Goal: Task Accomplishment & Management: Manage account settings

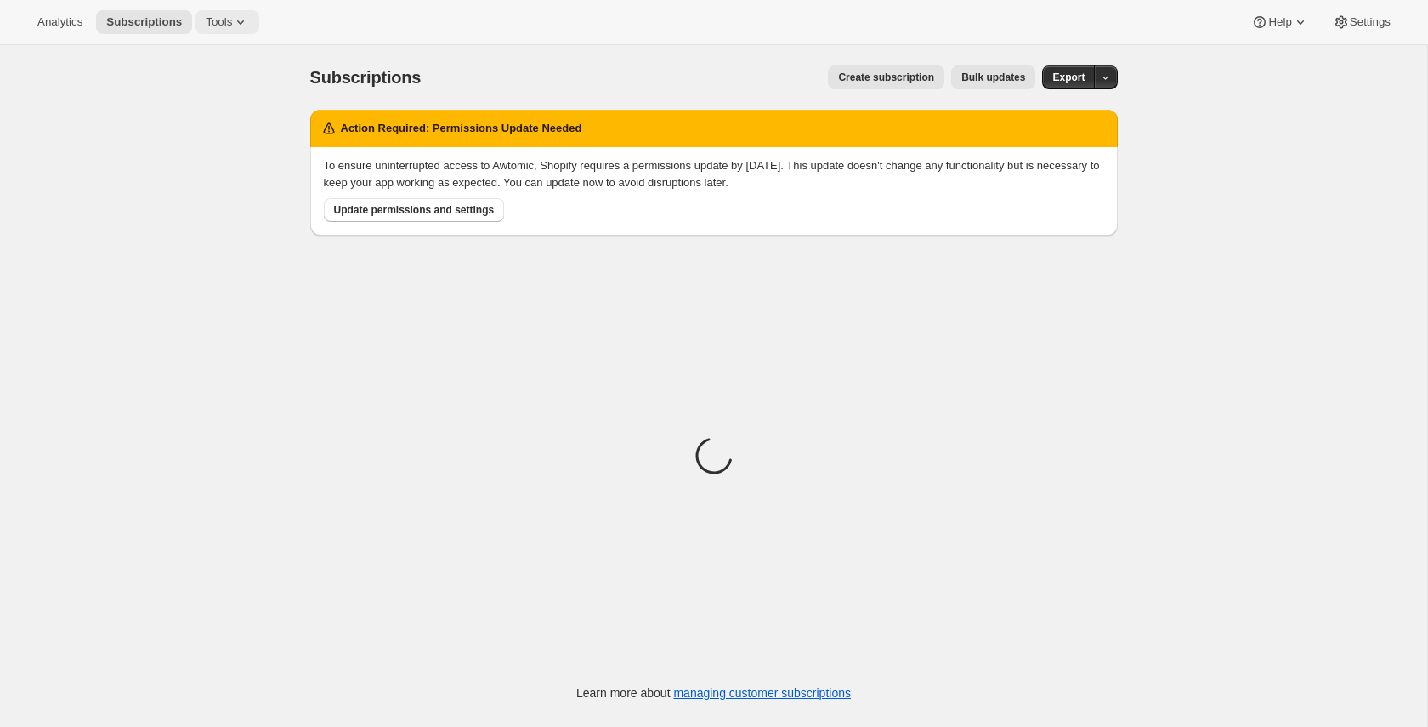
click at [224, 23] on span "Tools" at bounding box center [219, 22] width 26 height 14
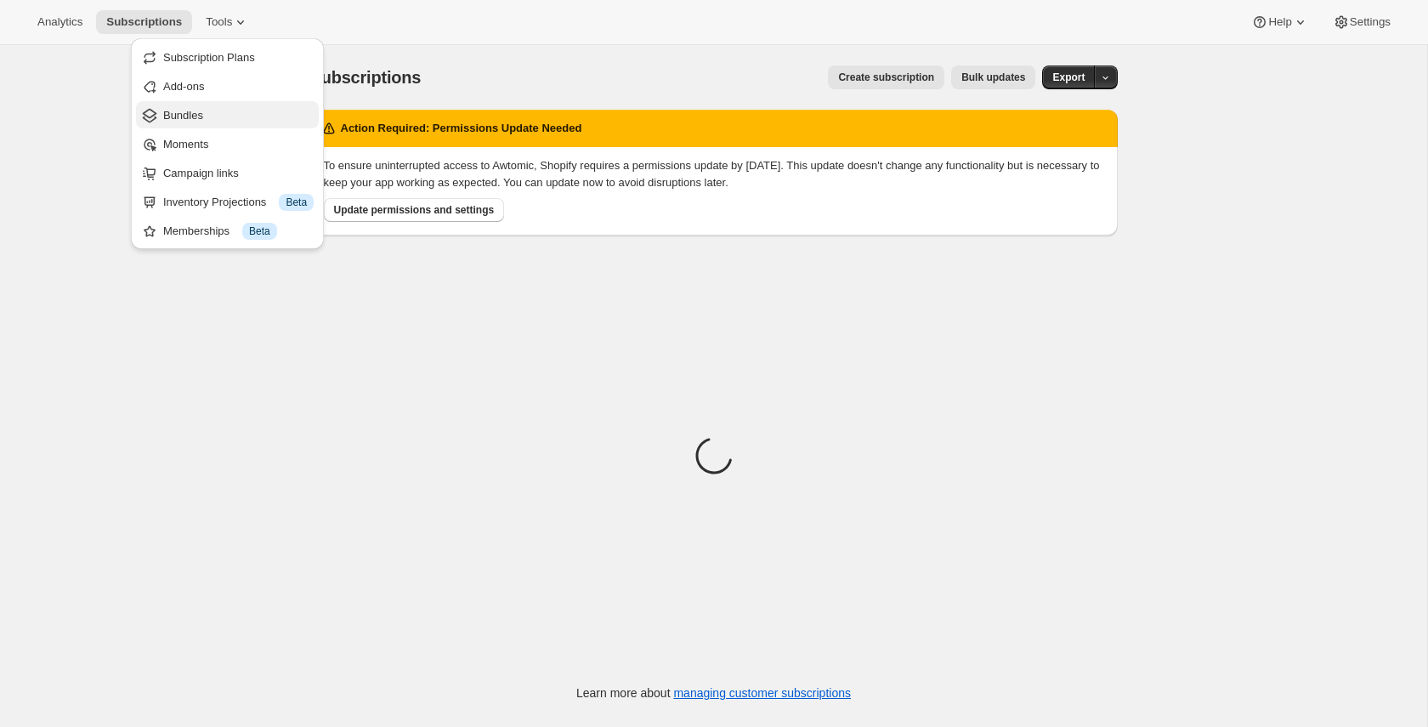
click at [218, 116] on span "Bundles" at bounding box center [238, 115] width 150 height 17
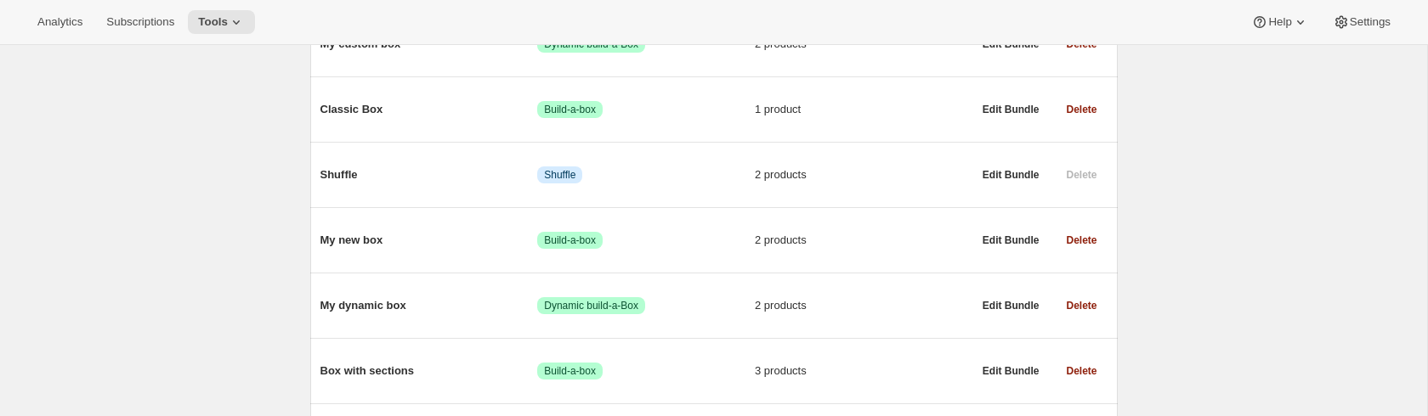
scroll to position [348, 0]
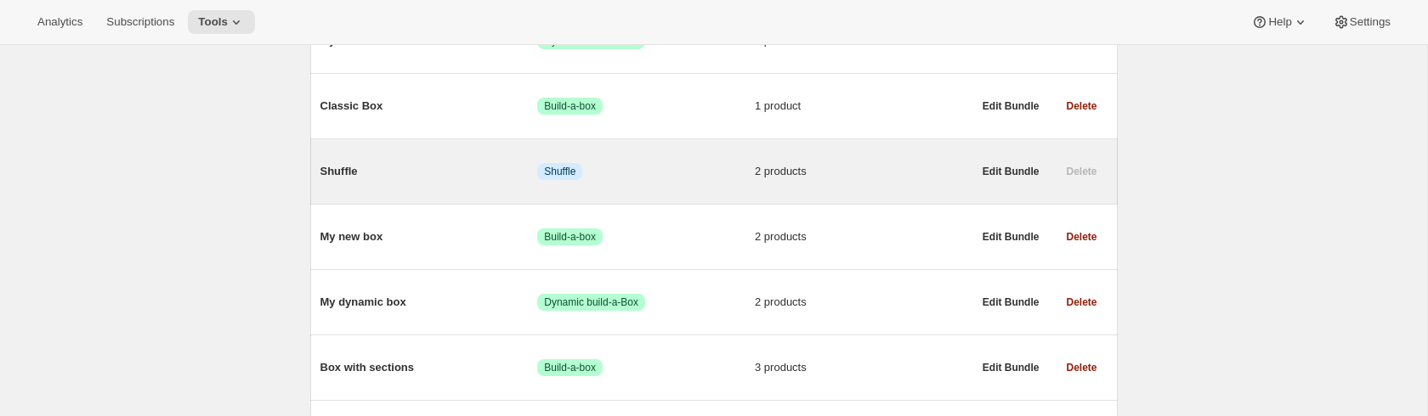
click at [405, 178] on span "Shuffle" at bounding box center [429, 171] width 218 height 17
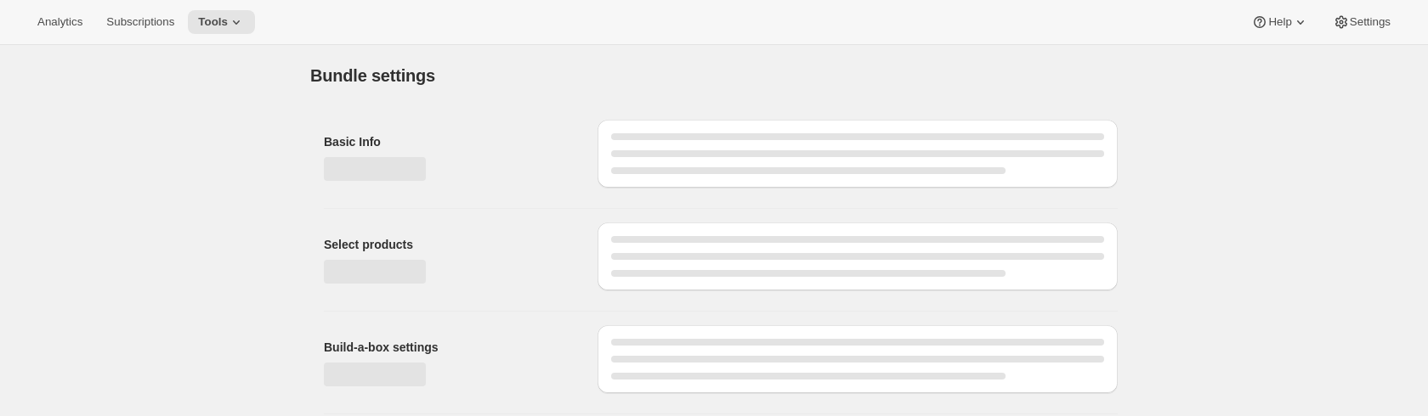
type input "Shuffle"
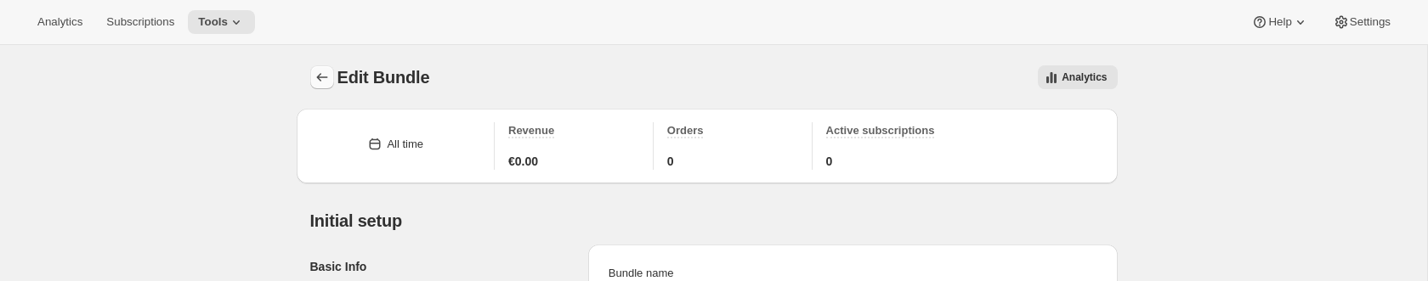
click at [319, 79] on icon "Bundles" at bounding box center [322, 77] width 17 height 17
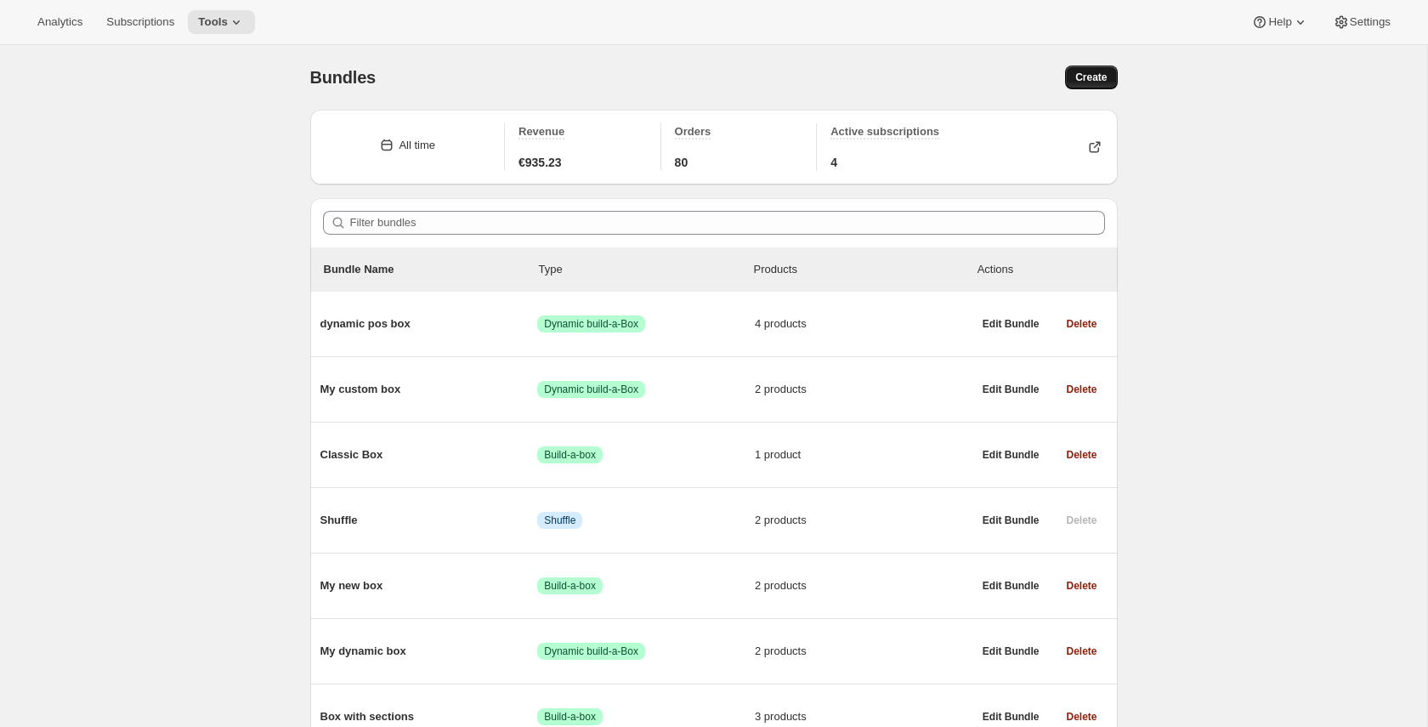
click at [1090, 82] on span "Create" at bounding box center [1090, 78] width 31 height 14
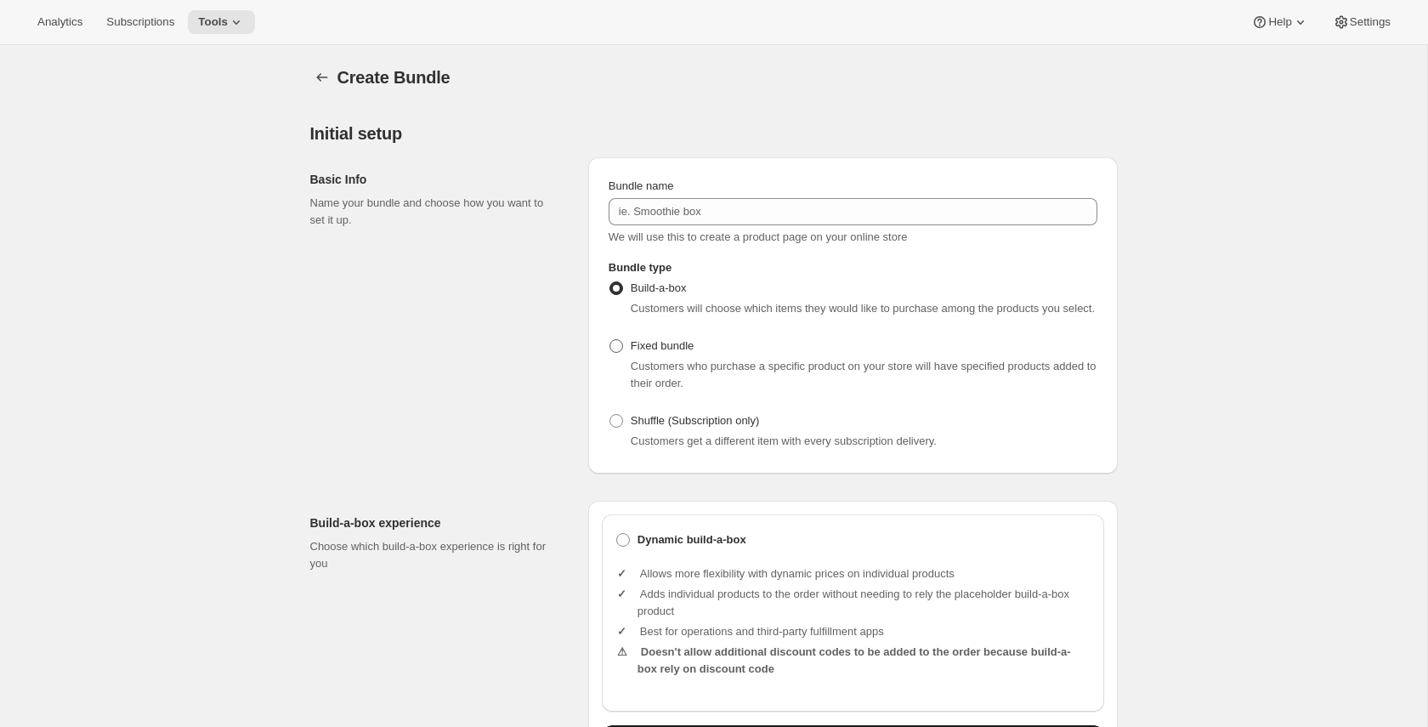
click at [647, 352] on span "Fixed bundle" at bounding box center [662, 345] width 63 height 13
click at [610, 340] on input "Fixed bundle" at bounding box center [609, 339] width 1 height 1
radio input "true"
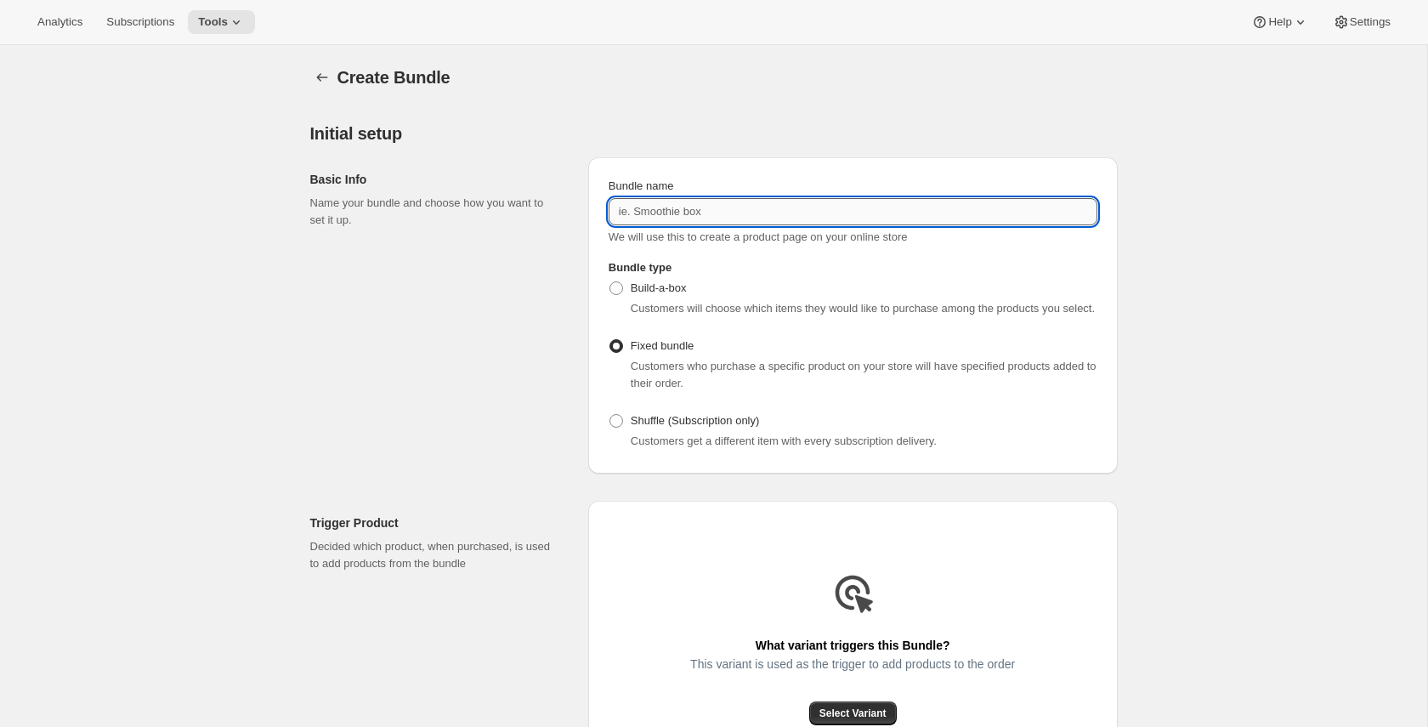
click at [677, 207] on input "Bundle name" at bounding box center [853, 211] width 489 height 27
type input "f"
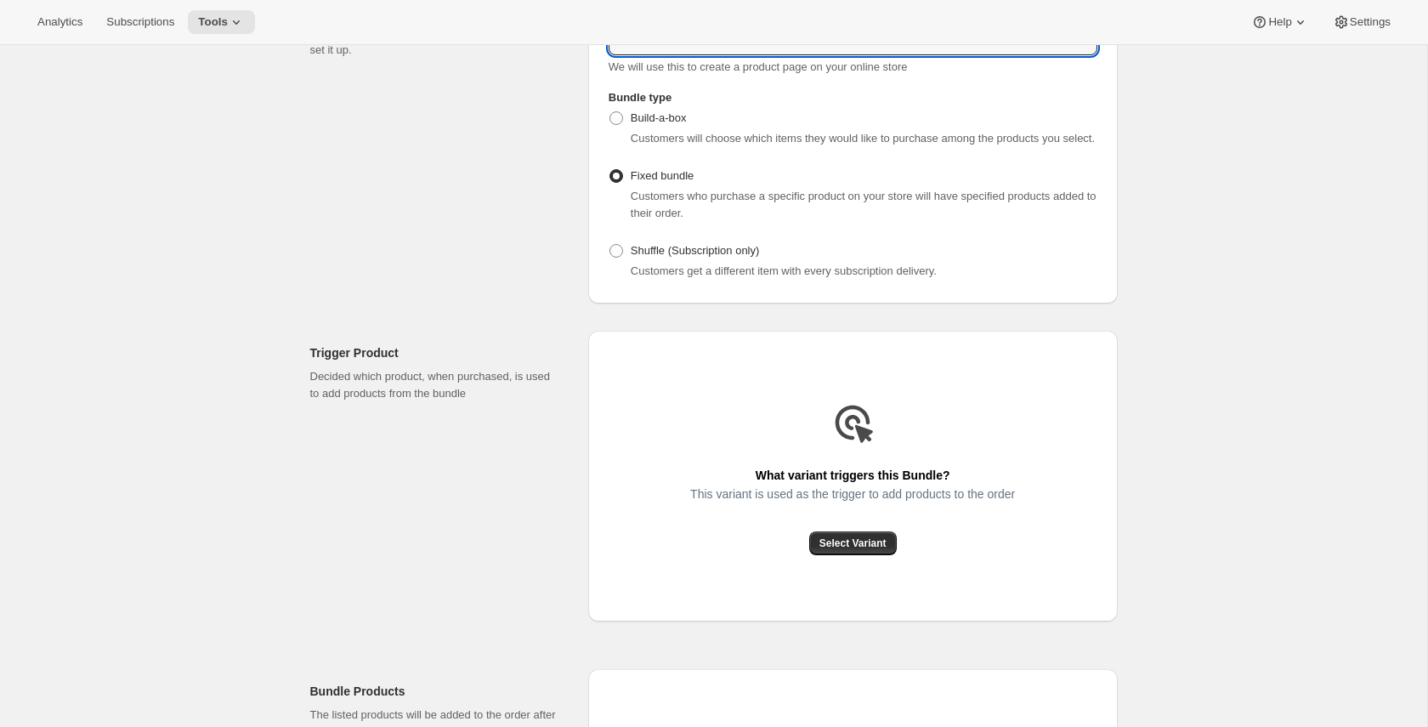
scroll to position [190, 0]
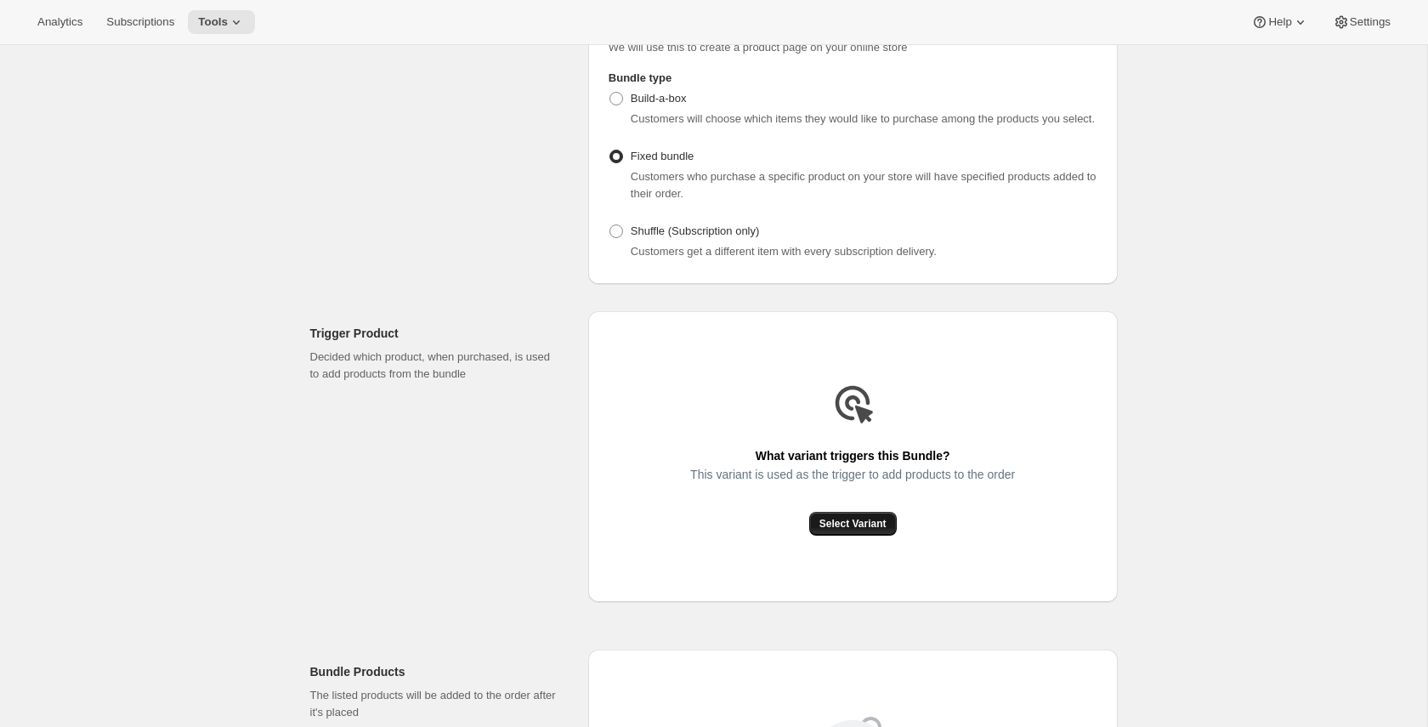
type input "Fixed bundle"
click at [836, 533] on button "Select Variant" at bounding box center [853, 524] width 88 height 24
click at [854, 530] on span "Select Variant" at bounding box center [852, 524] width 67 height 14
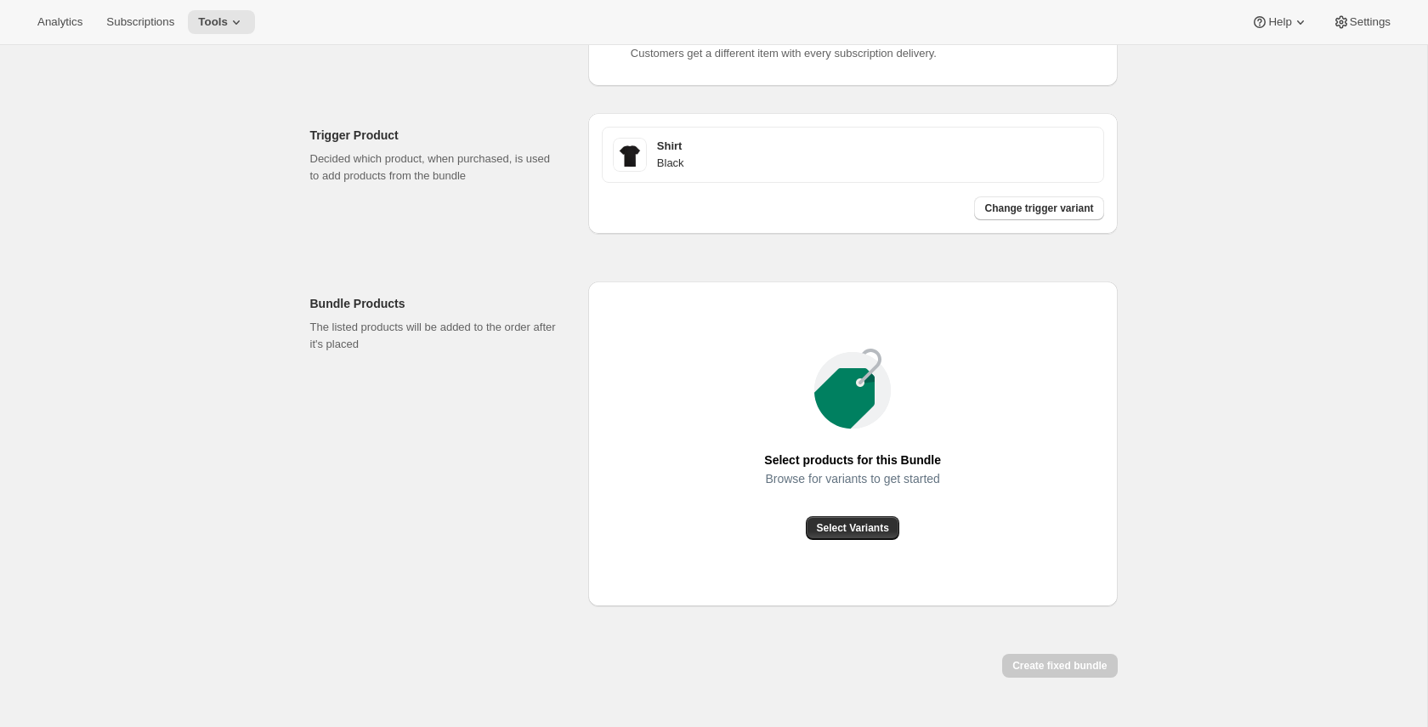
scroll to position [447, 0]
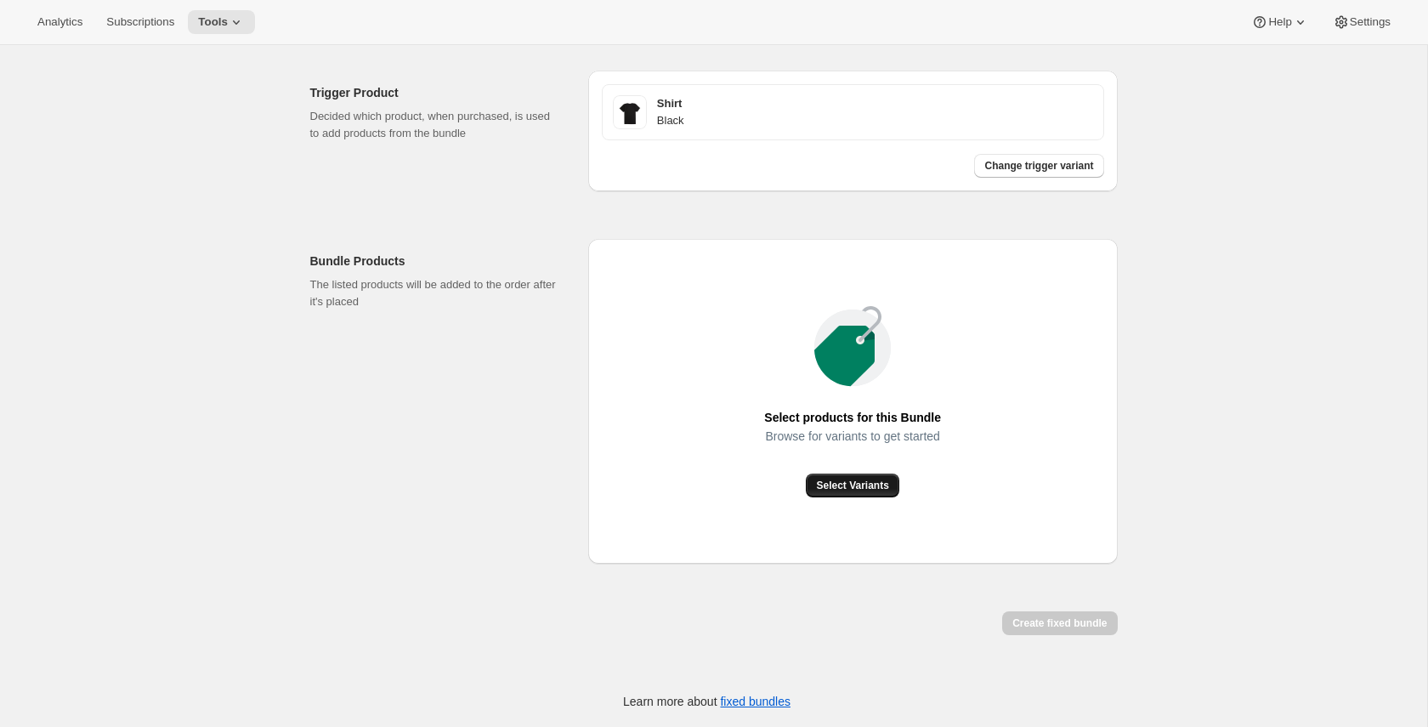
click at [834, 485] on span "Select Variants" at bounding box center [852, 486] width 72 height 14
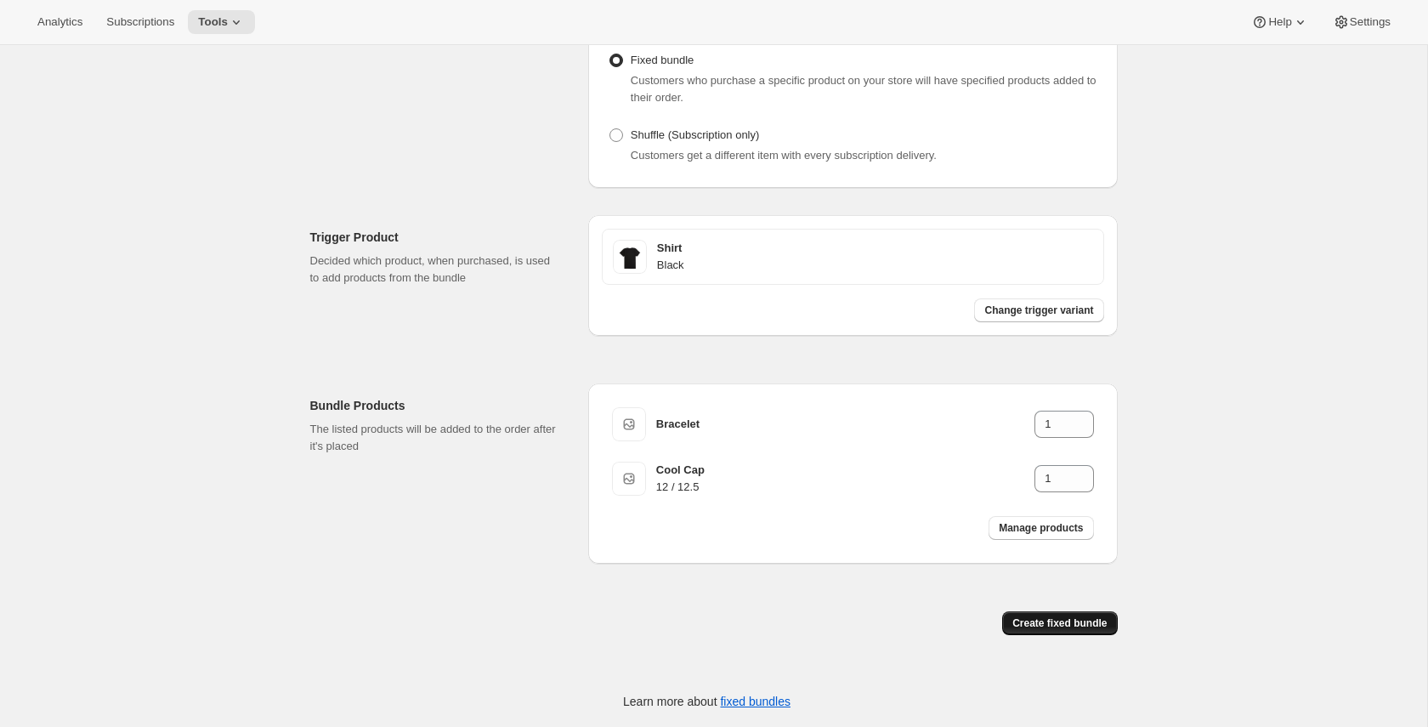
click at [1002, 630] on button "Create fixed bundle" at bounding box center [1059, 623] width 115 height 24
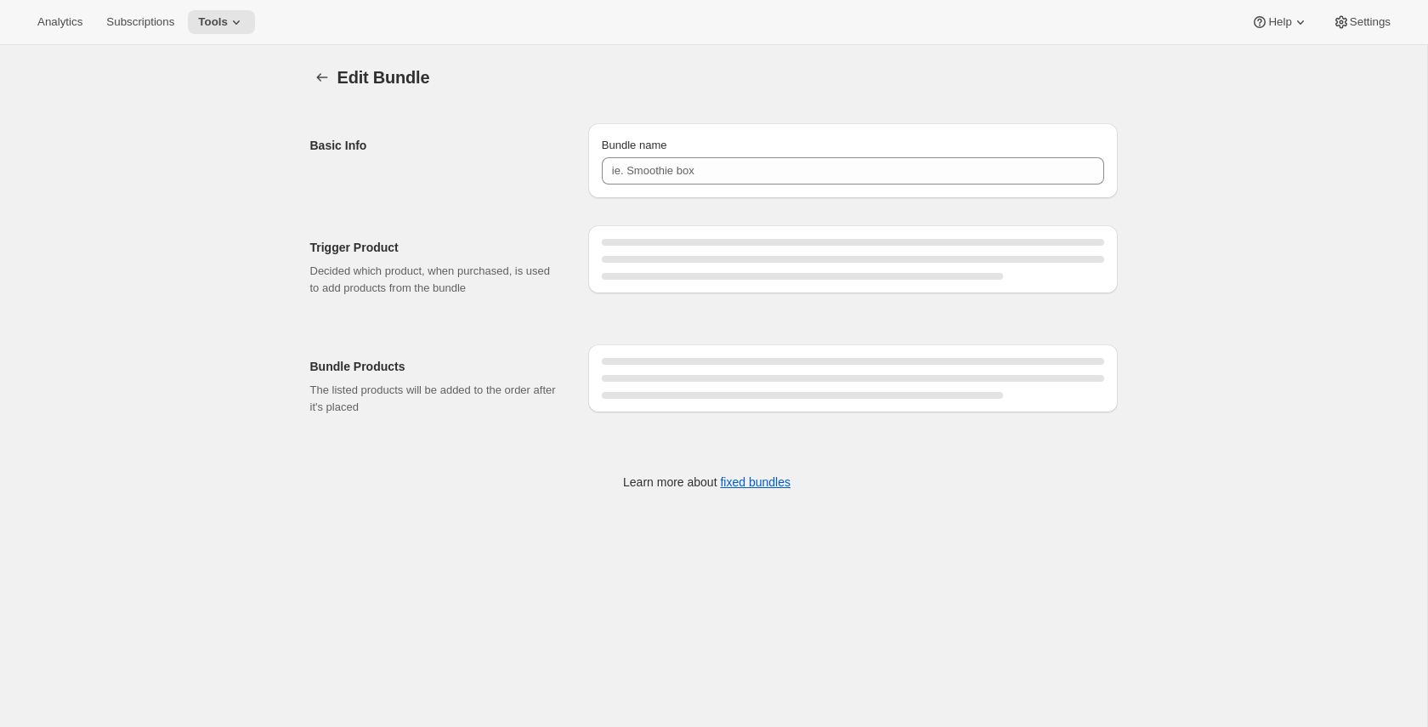
type input "Fixed bundle"
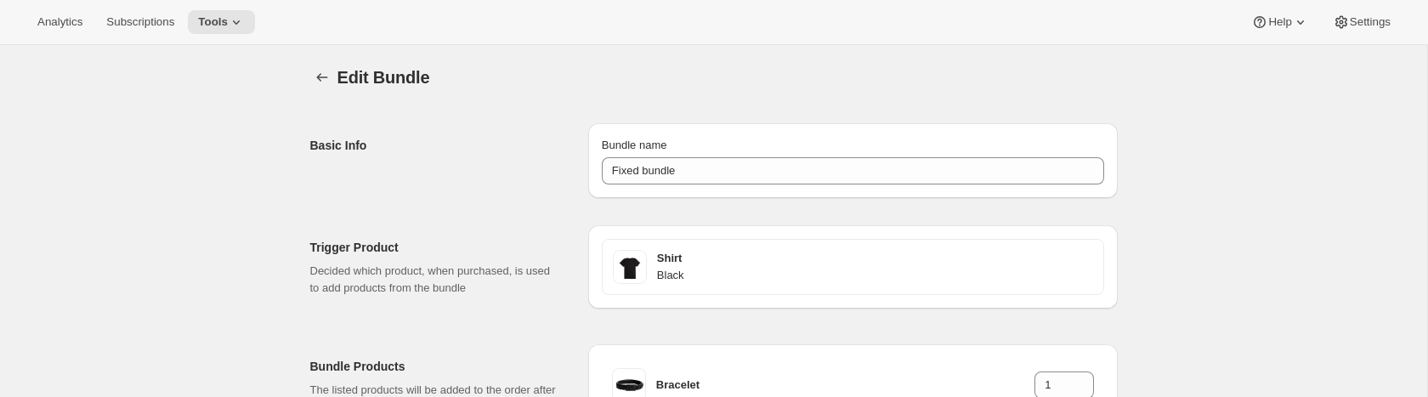
click at [110, 275] on div "Edit Bundle. This page is ready Edit Bundle Basic Info Bundle name Fixed bundle…" at bounding box center [713, 336] width 1427 height 583
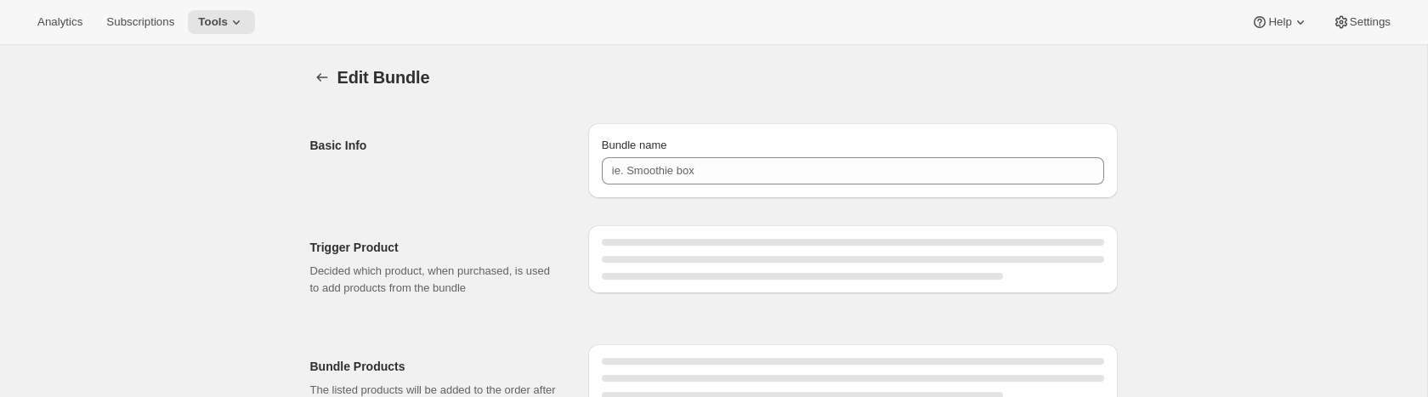
type input "Fixed bundle"
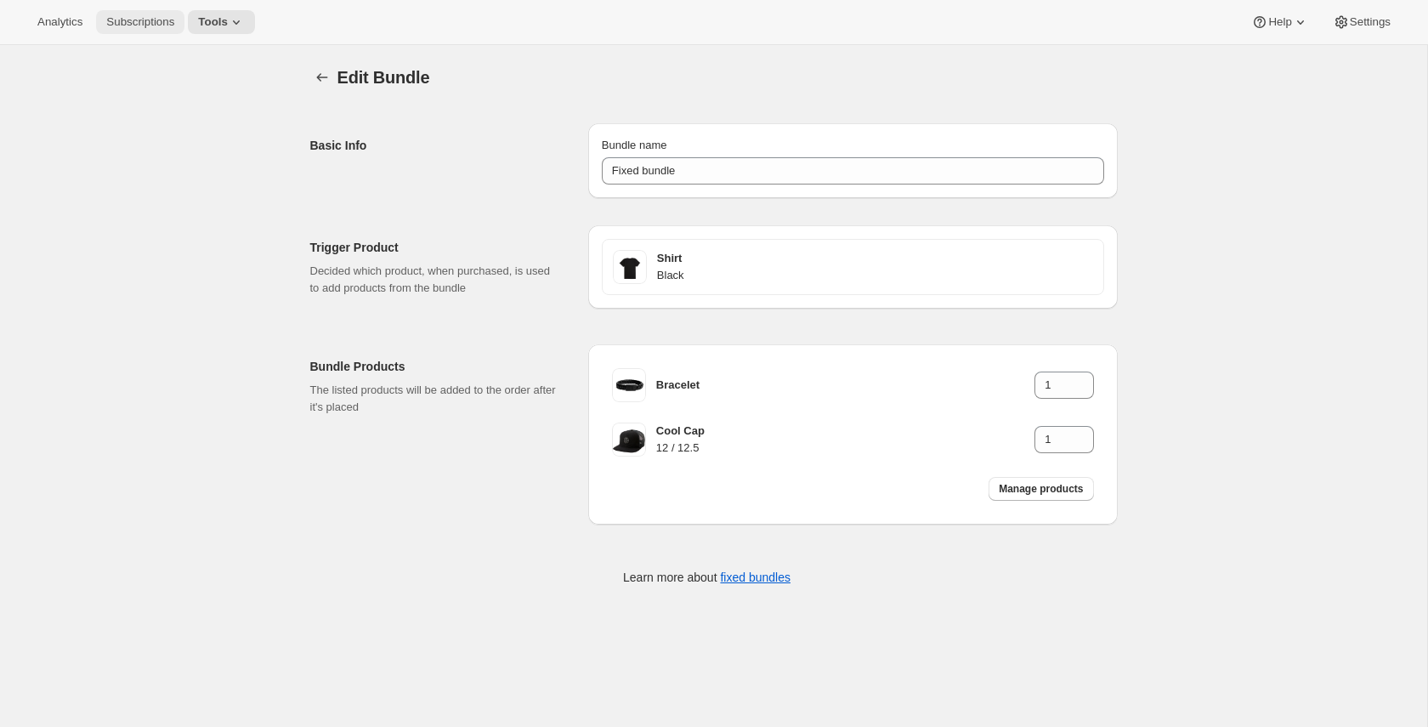
click at [139, 33] on button "Subscriptions" at bounding box center [140, 22] width 88 height 24
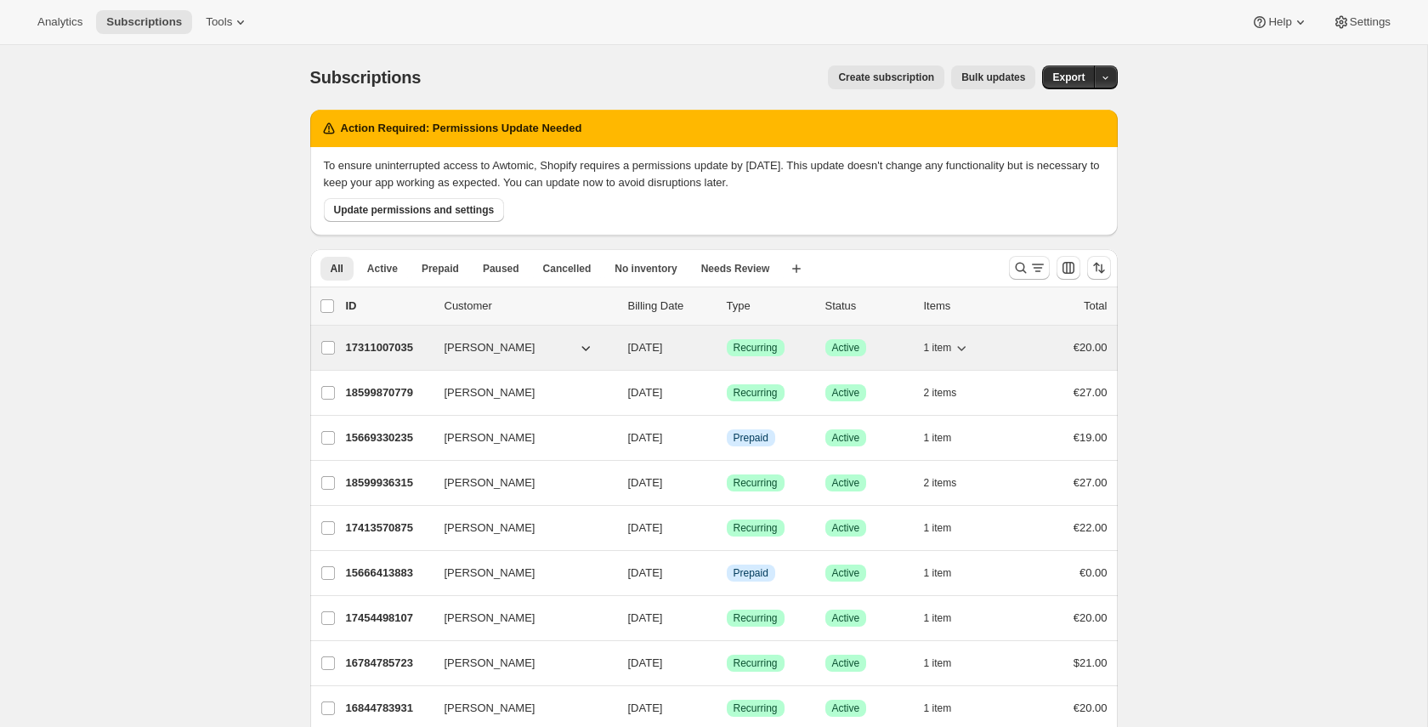
click at [403, 349] on p "17311007035" at bounding box center [388, 347] width 85 height 17
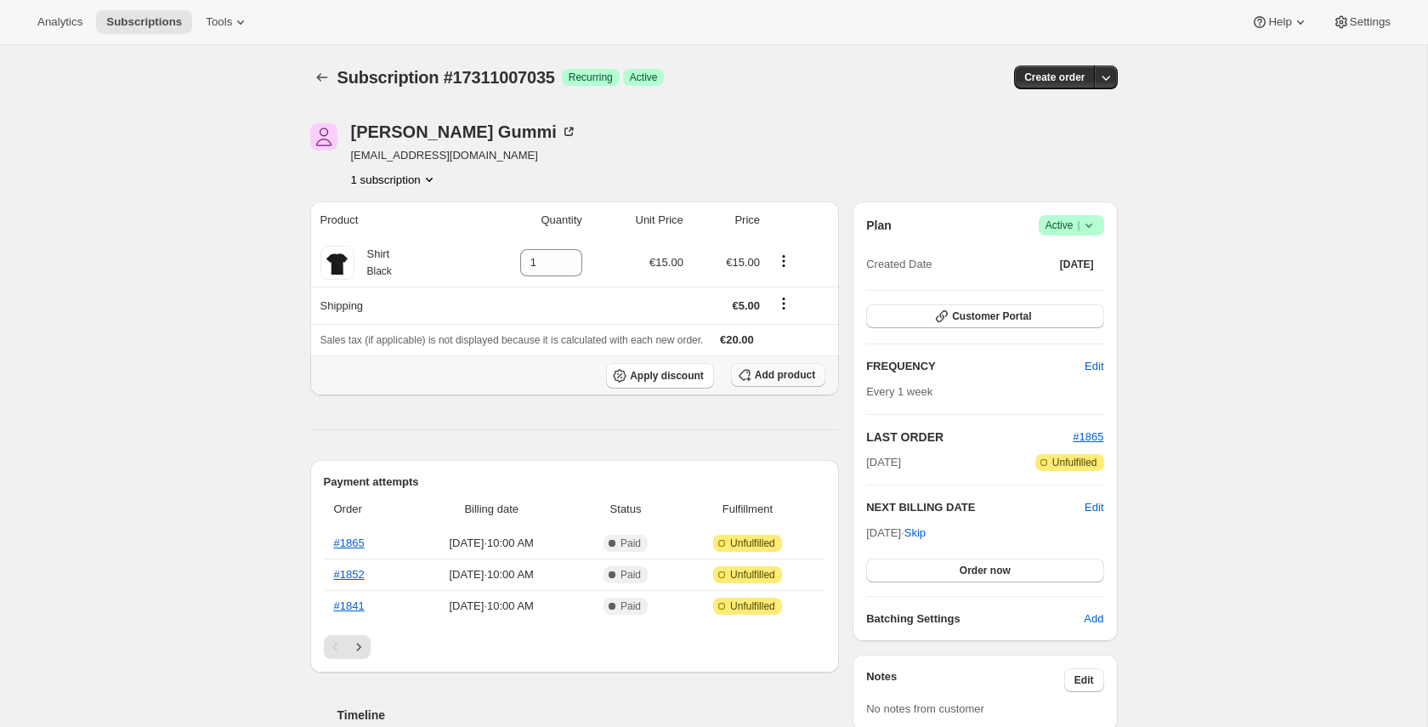
click at [746, 377] on icon "button" at bounding box center [744, 374] width 17 height 17
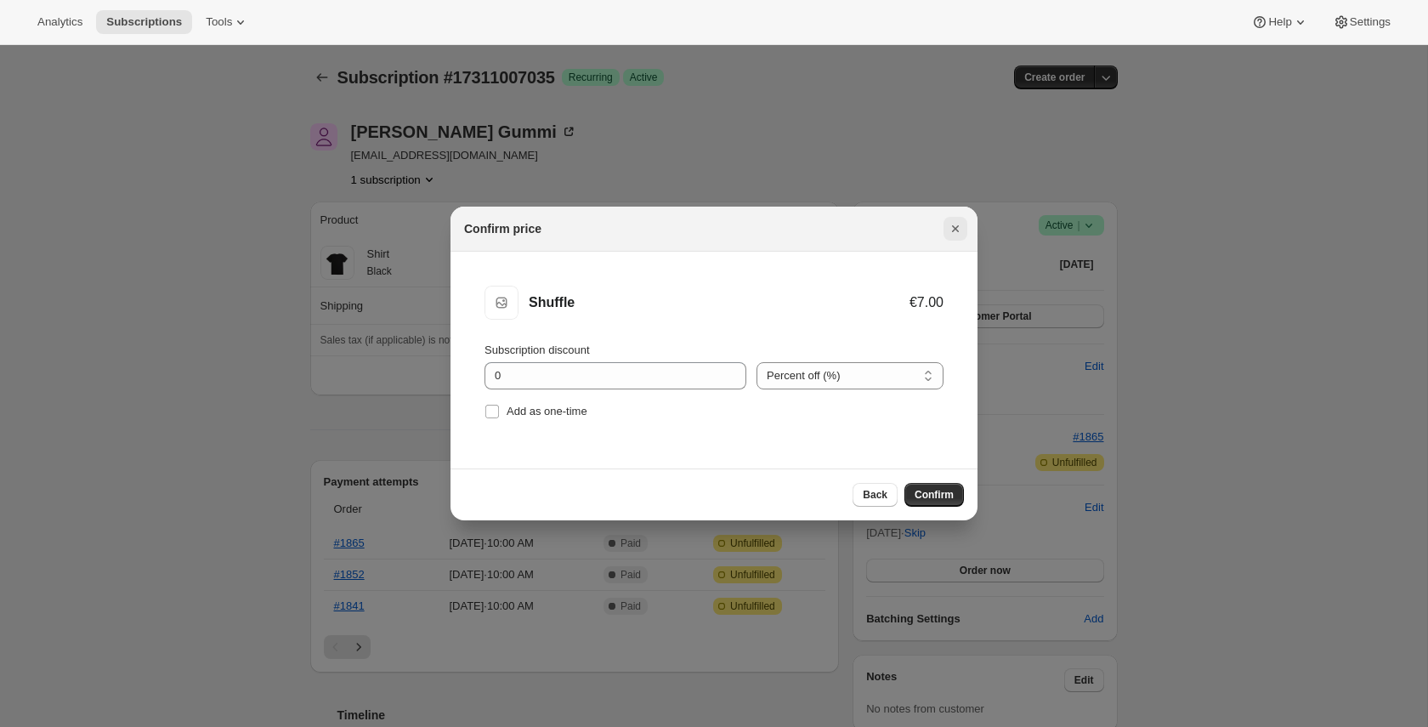
click at [953, 229] on icon "Close" at bounding box center [955, 228] width 17 height 17
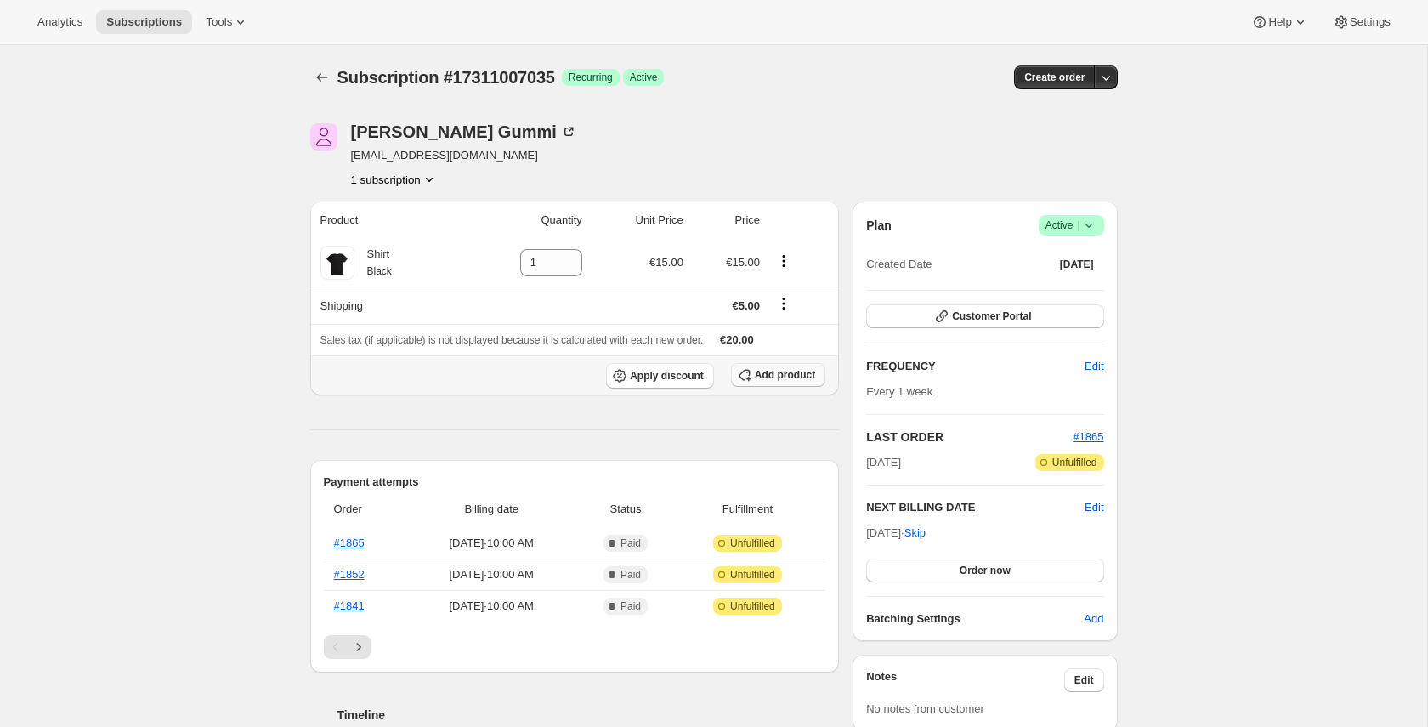
click at [751, 376] on icon "button" at bounding box center [744, 374] width 17 height 17
click at [221, 25] on span "Tools" at bounding box center [219, 22] width 26 height 14
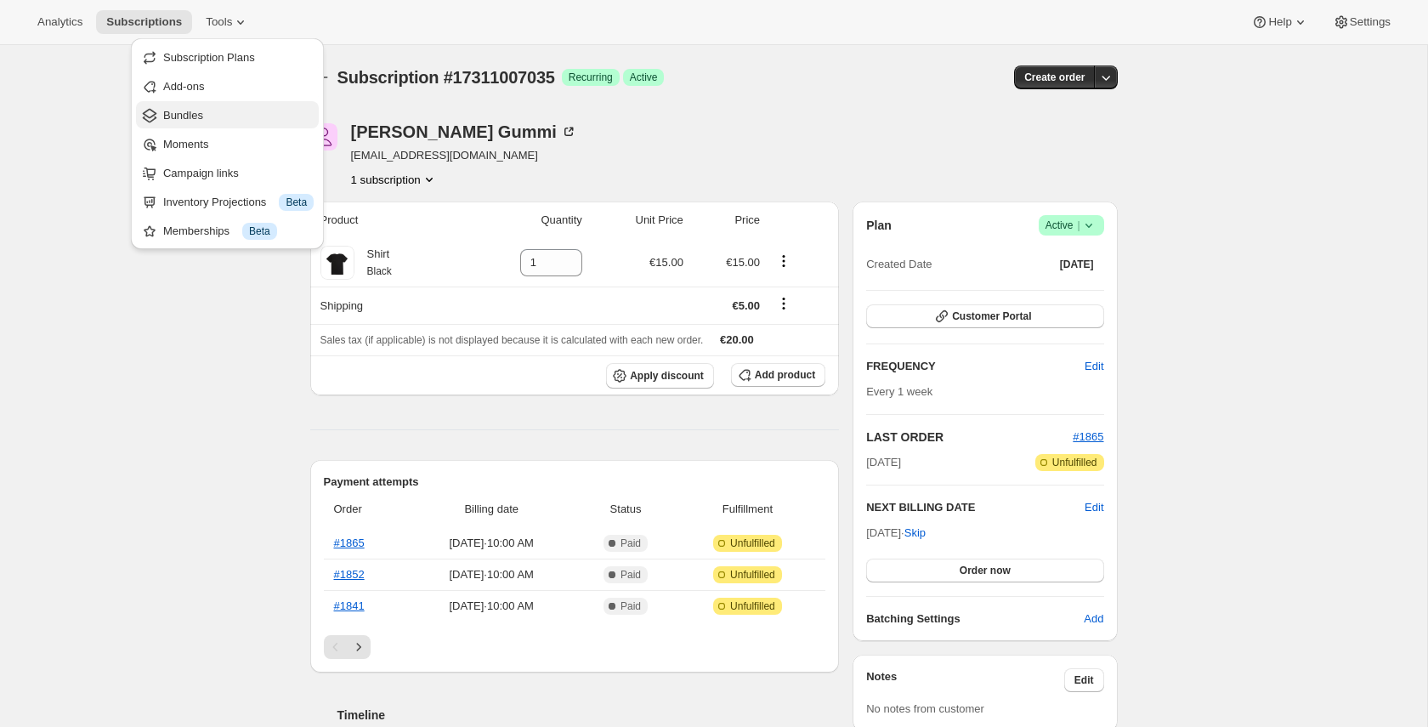
click at [208, 116] on span "Bundles" at bounding box center [238, 115] width 150 height 17
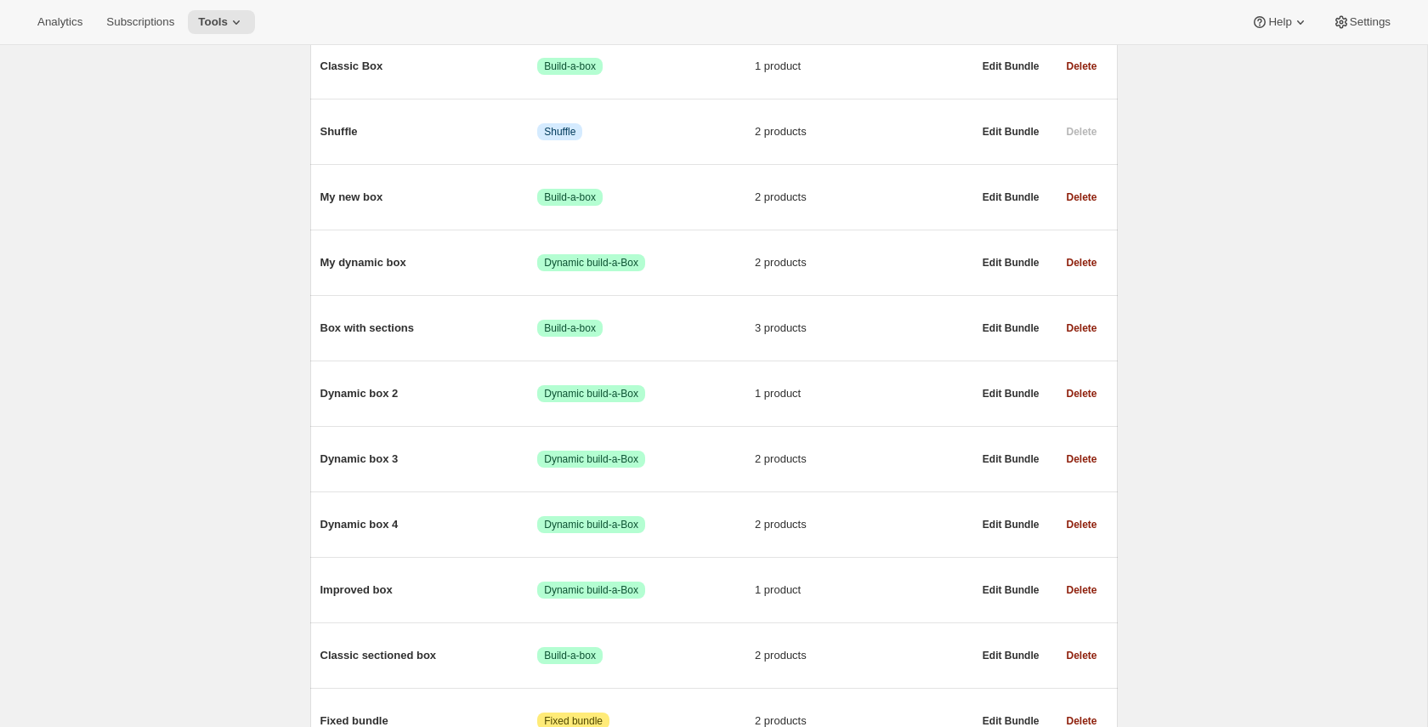
scroll to position [490, 0]
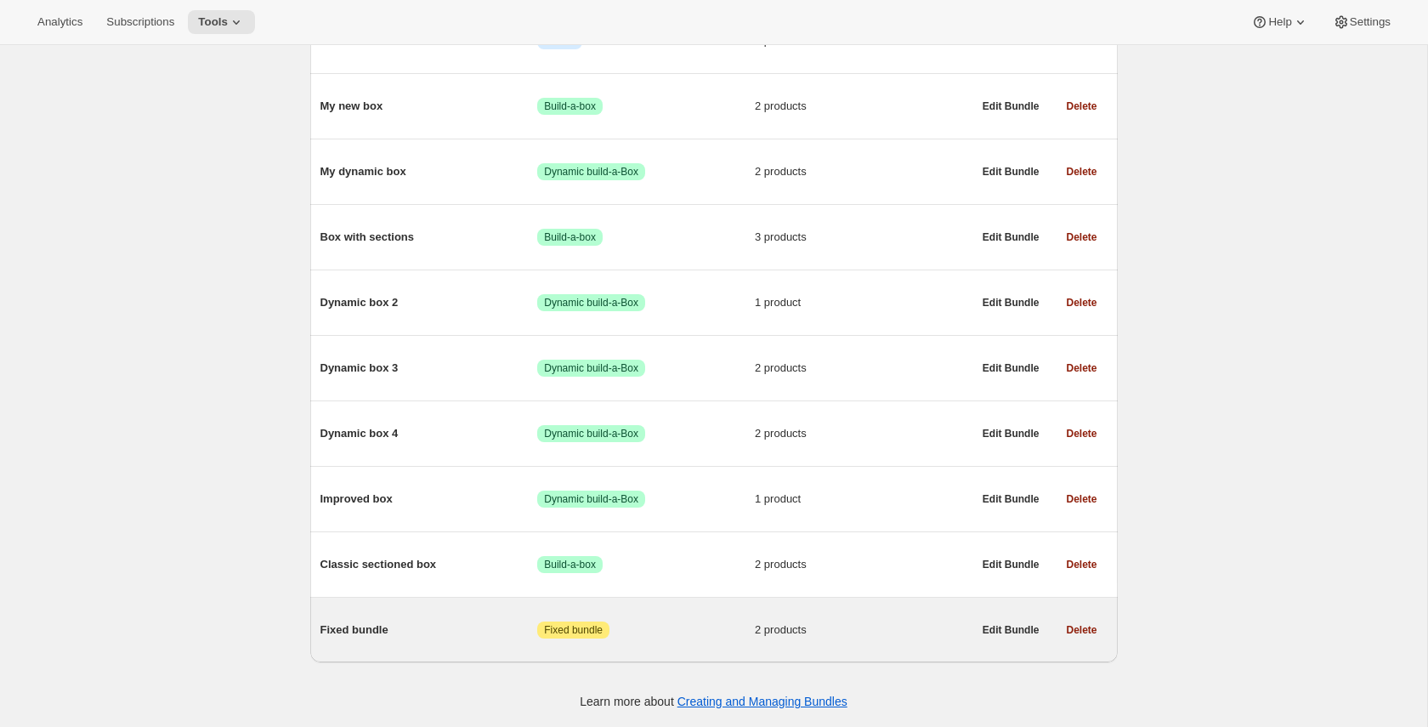
click at [458, 619] on div "Fixed bundle Attention Fixed bundle 2 products" at bounding box center [646, 630] width 652 height 44
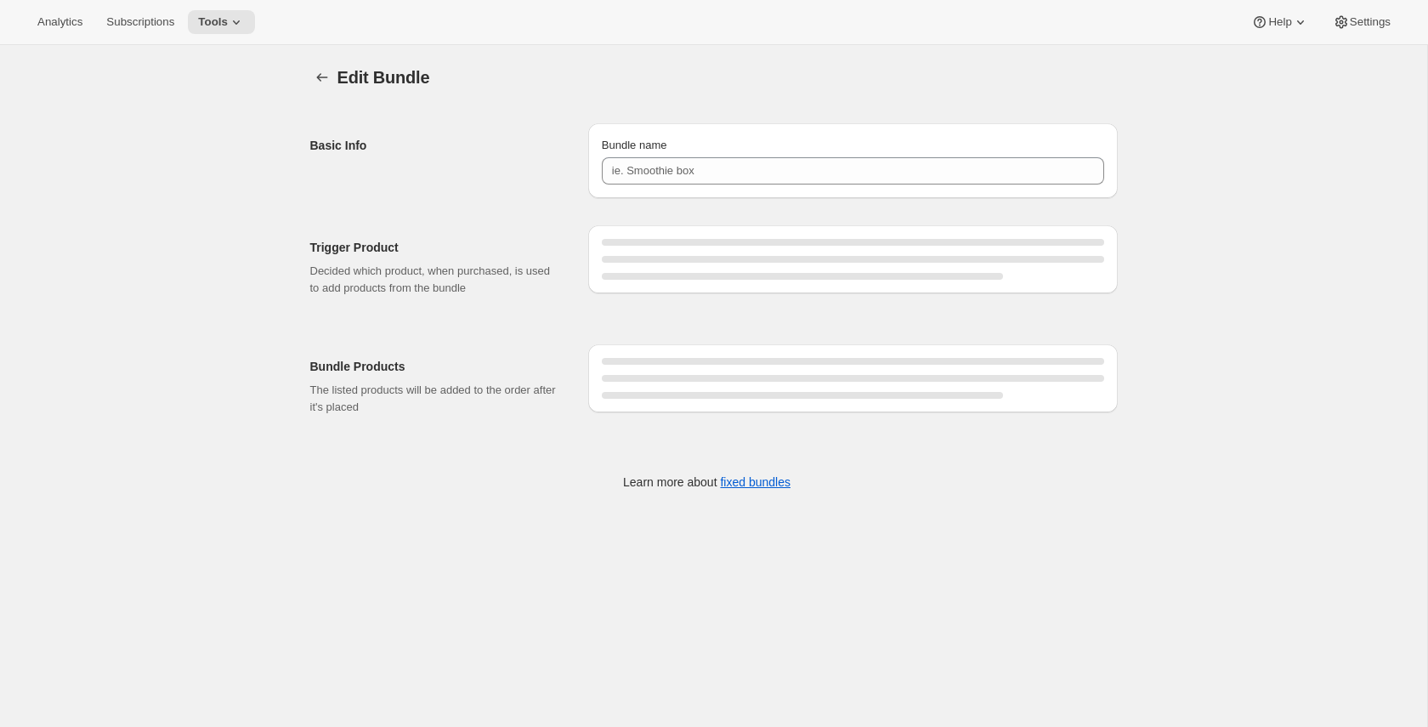
type input "Fixed bundle"
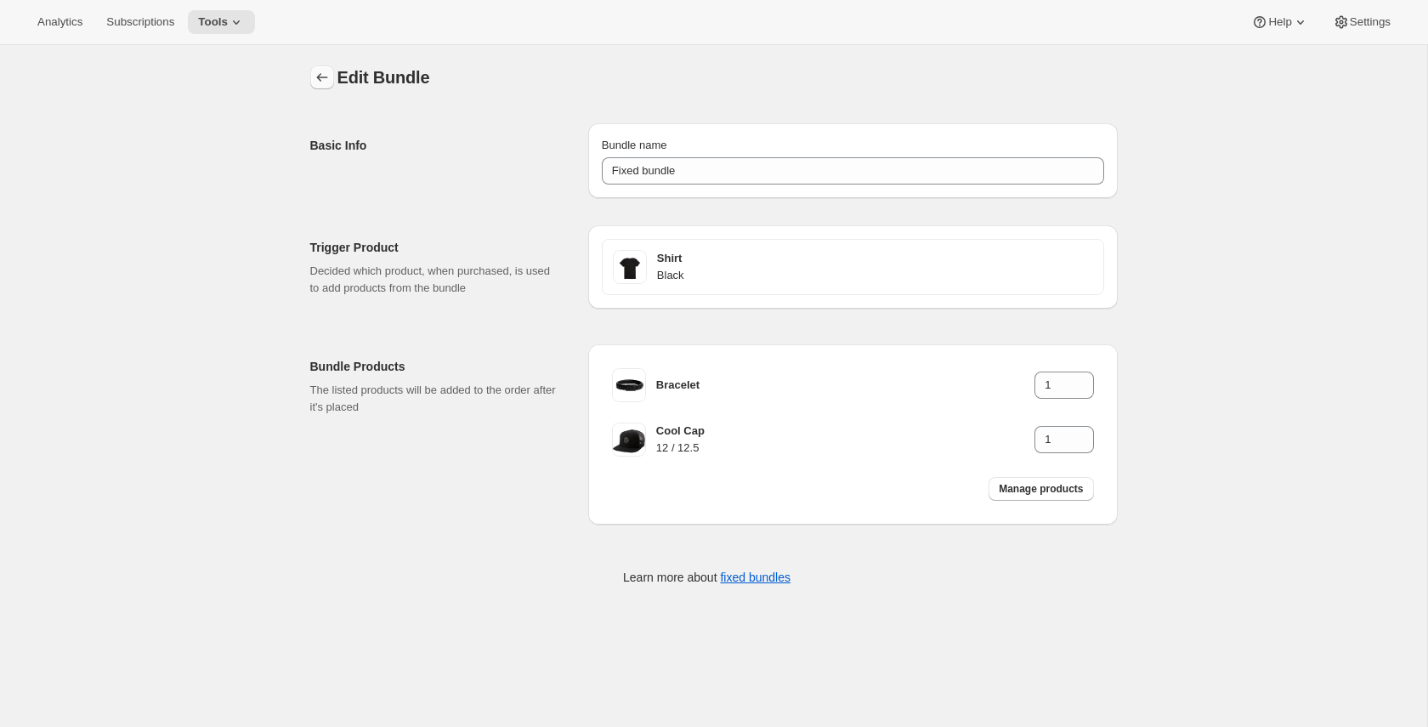
click at [316, 77] on icon "Bundles" at bounding box center [322, 77] width 17 height 17
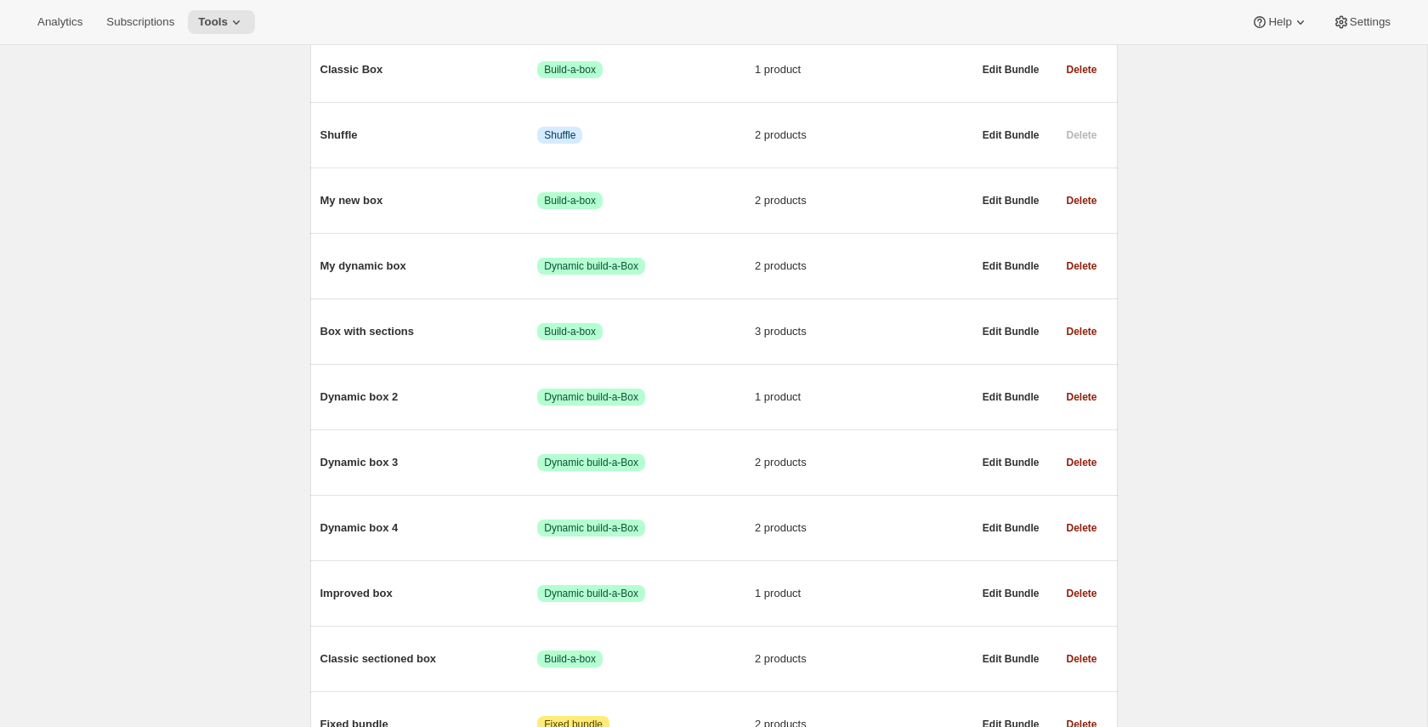
scroll to position [490, 0]
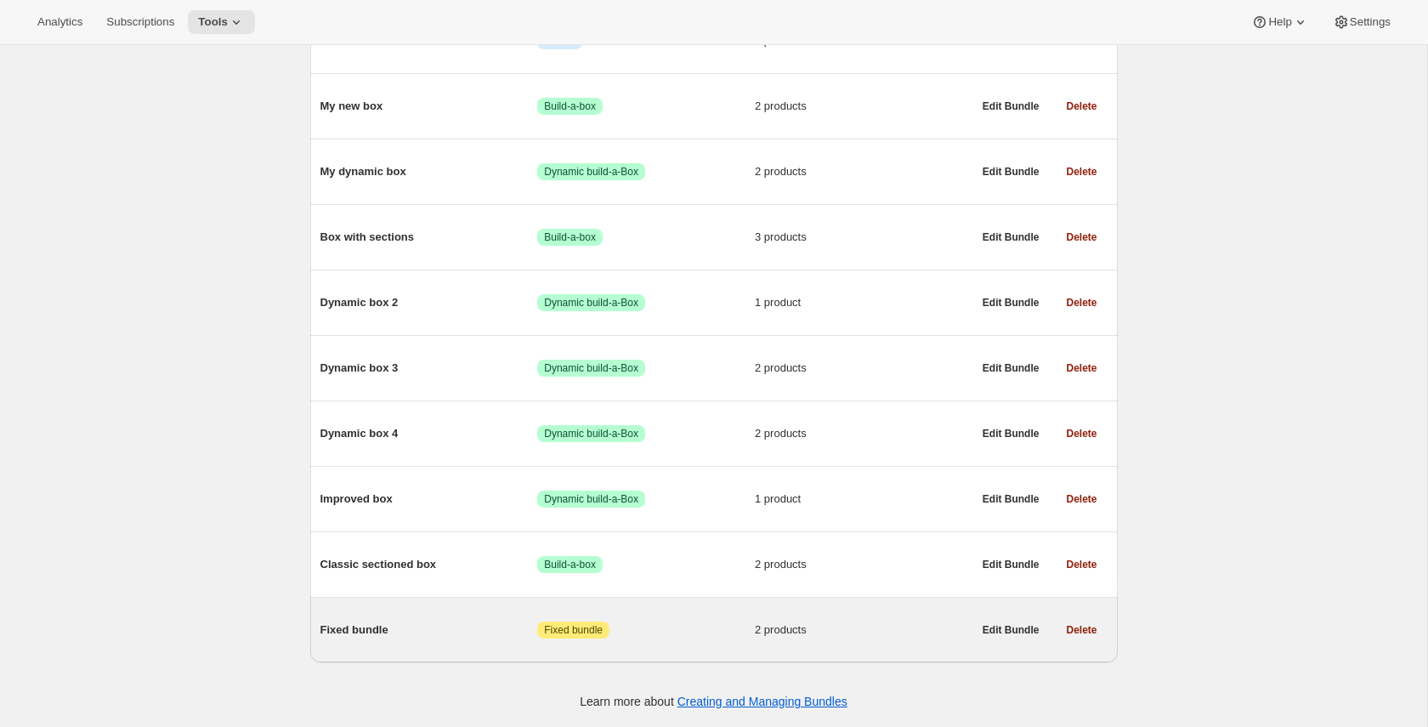
click at [390, 624] on span "Fixed bundle" at bounding box center [429, 629] width 218 height 17
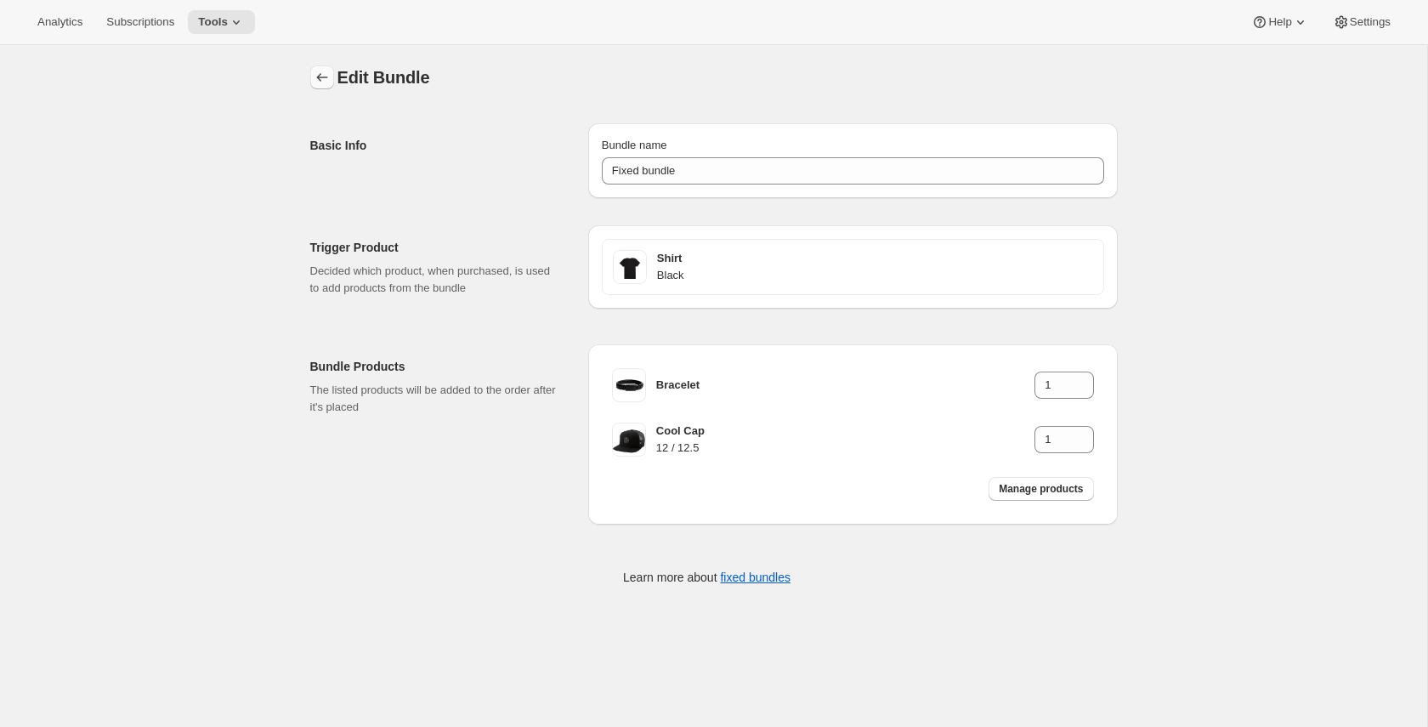
click at [314, 82] on icon "Bundles" at bounding box center [322, 77] width 17 height 17
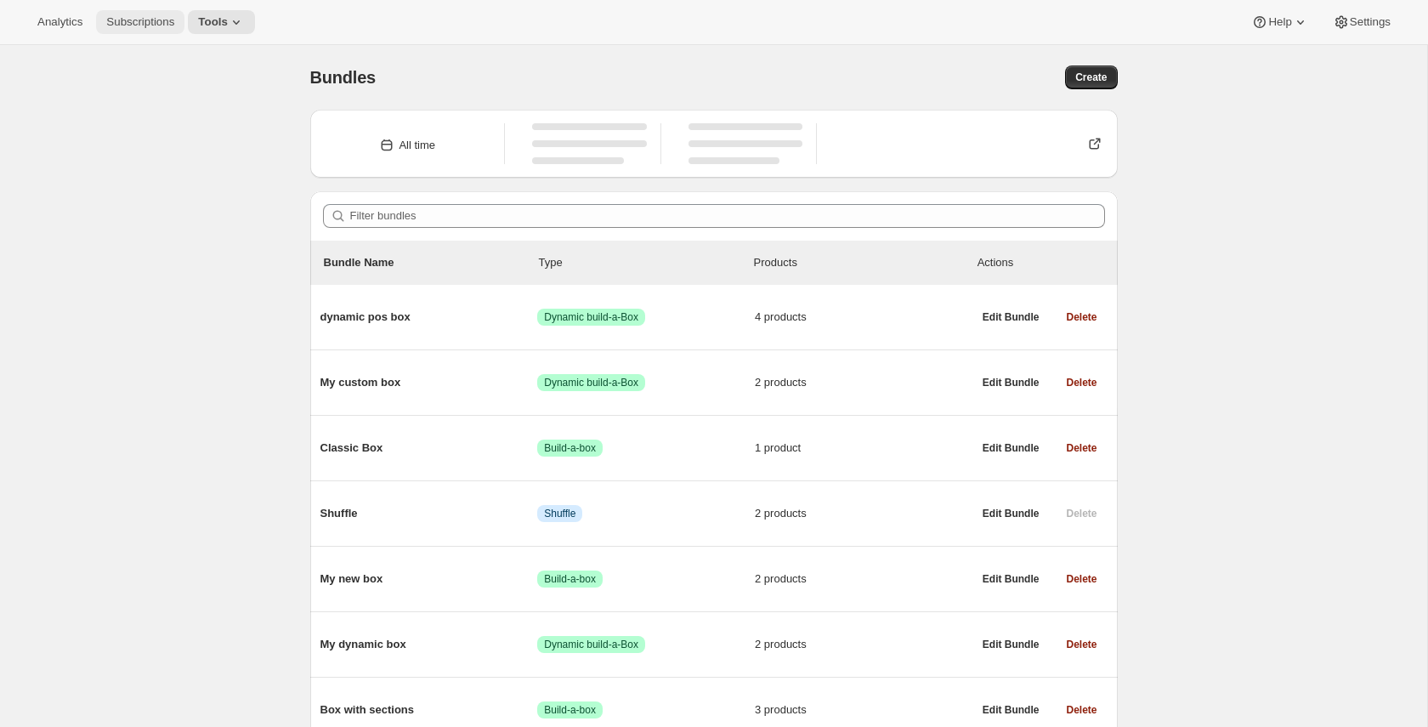
click at [144, 22] on span "Subscriptions" at bounding box center [140, 22] width 68 height 14
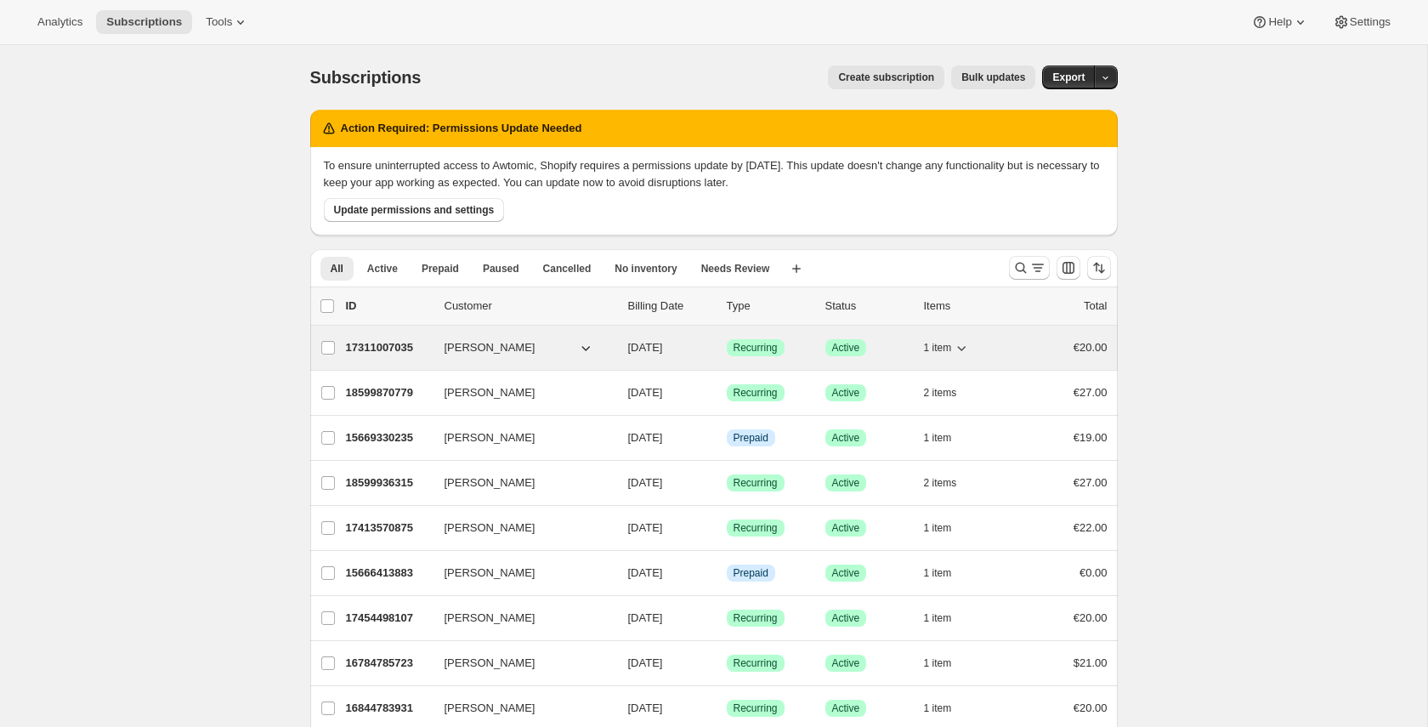
click at [383, 346] on p "17311007035" at bounding box center [388, 347] width 85 height 17
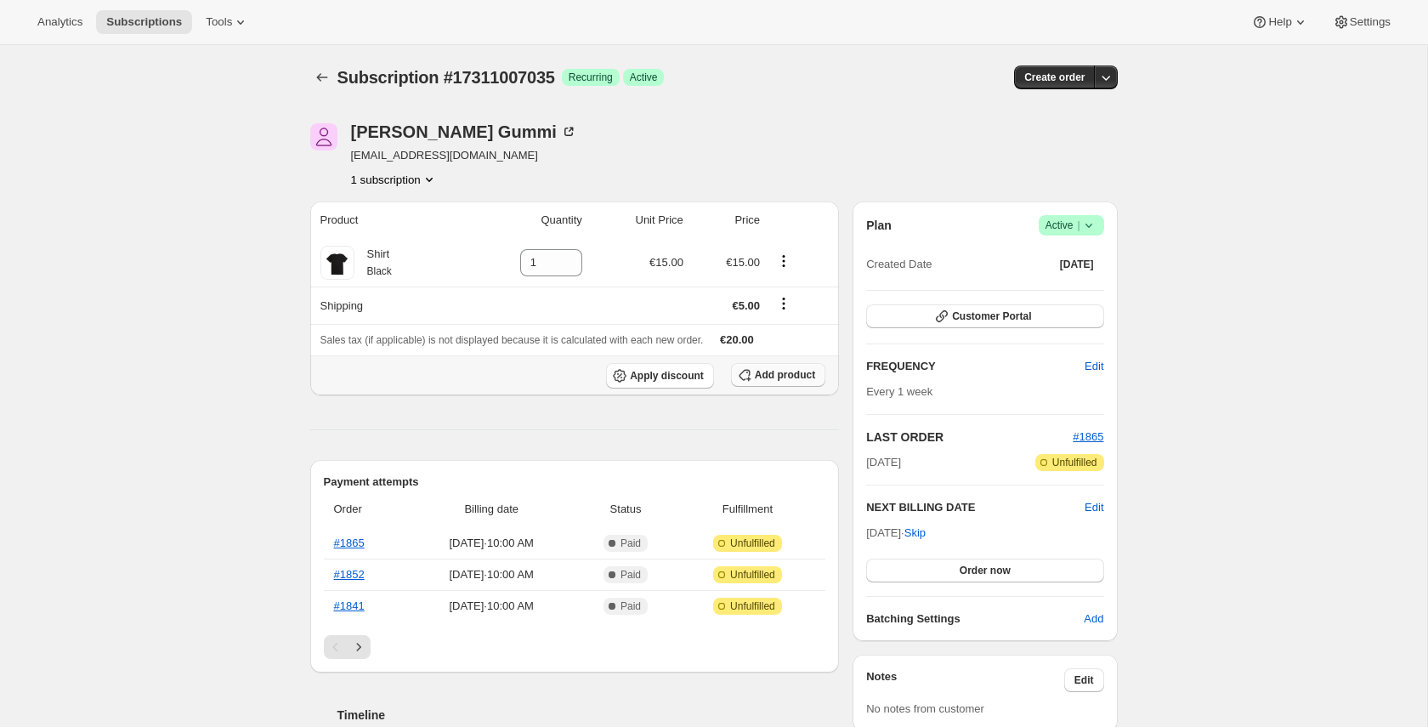
click at [749, 378] on icon "button" at bounding box center [744, 374] width 17 height 17
click at [183, 204] on div "Subscription #17311007035. This page is ready Subscription #17311007035 Success…" at bounding box center [713, 700] width 1427 height 1310
click at [210, 23] on span "Tools" at bounding box center [219, 22] width 26 height 14
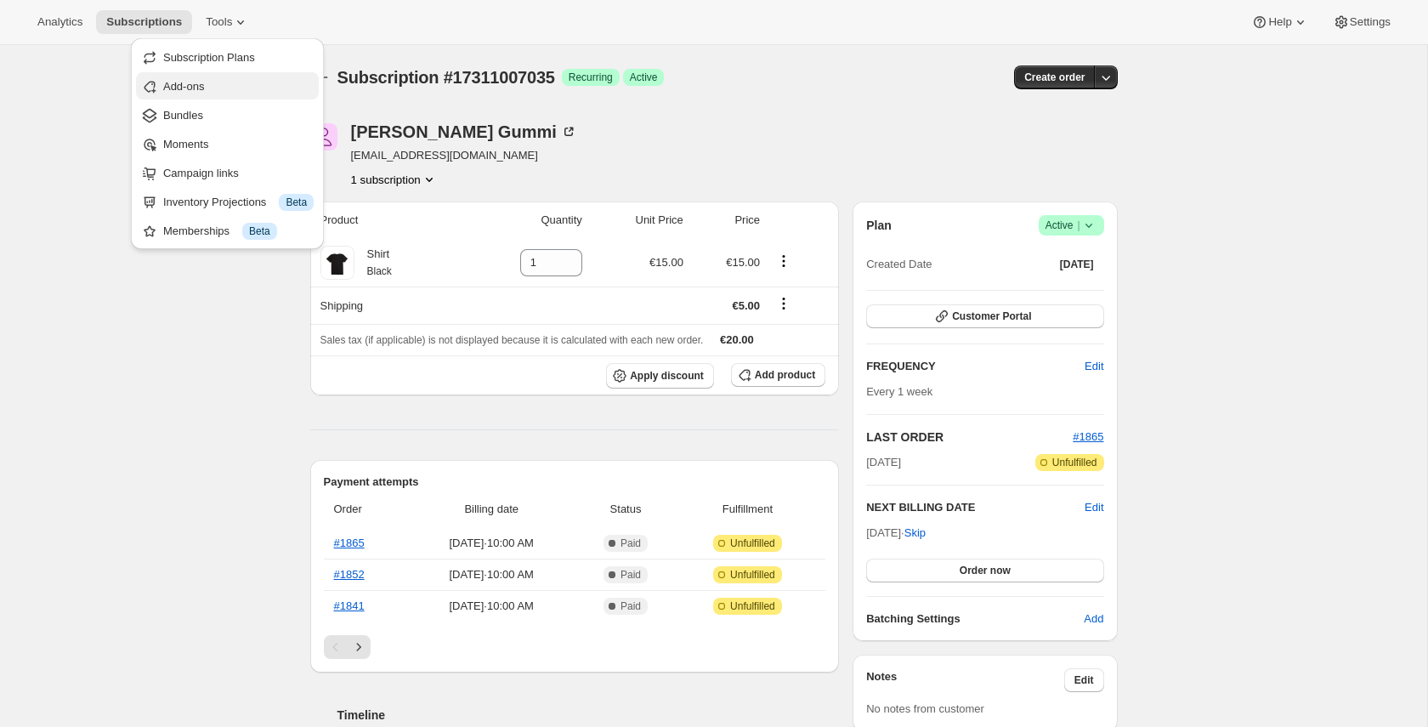
click at [221, 85] on span "Add-ons" at bounding box center [238, 86] width 150 height 17
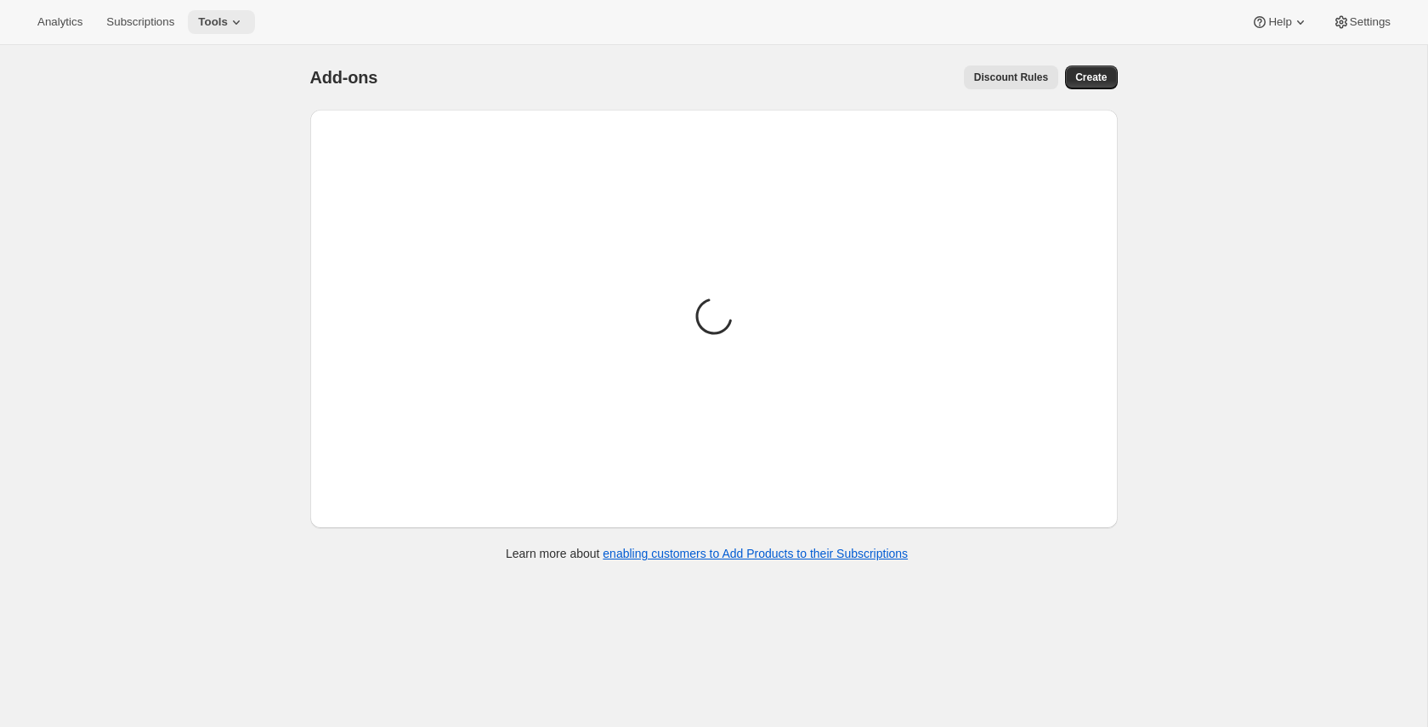
click at [228, 20] on span "Tools" at bounding box center [213, 22] width 30 height 14
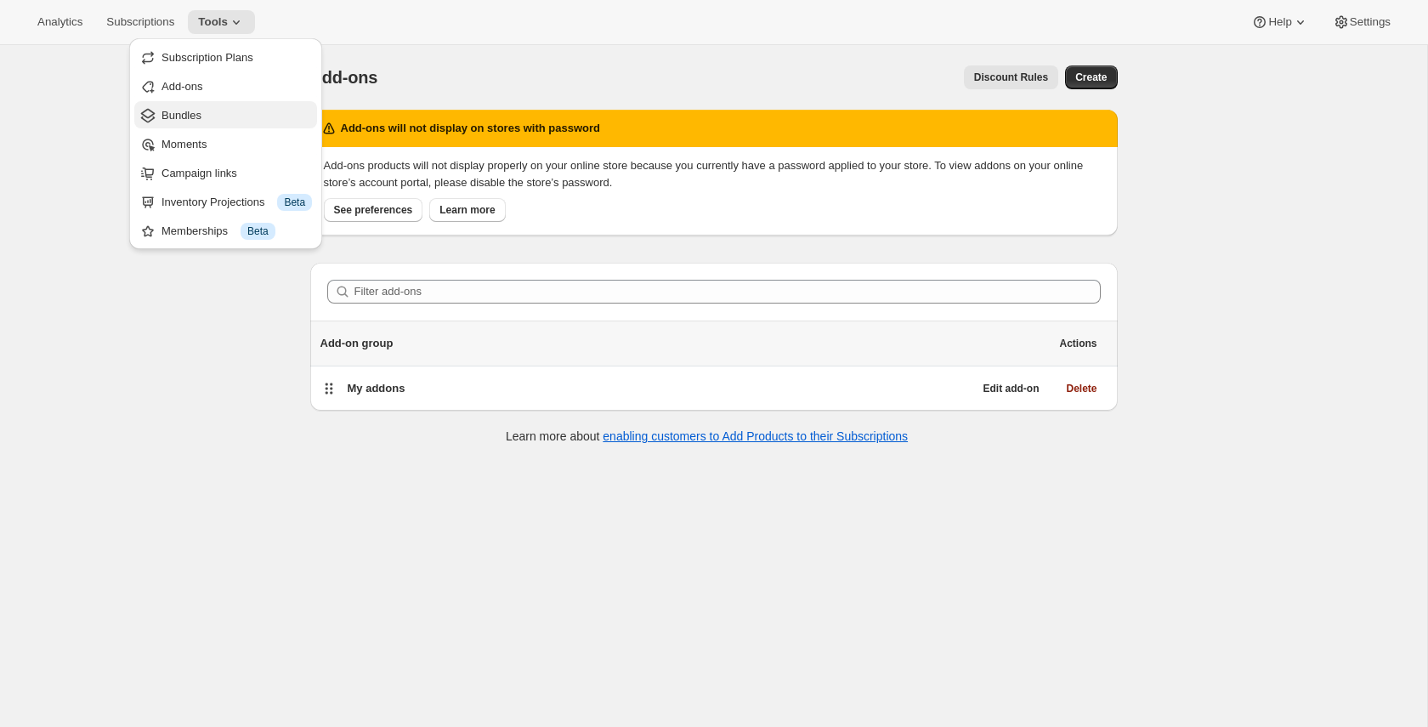
click at [223, 113] on span "Bundles" at bounding box center [236, 115] width 150 height 17
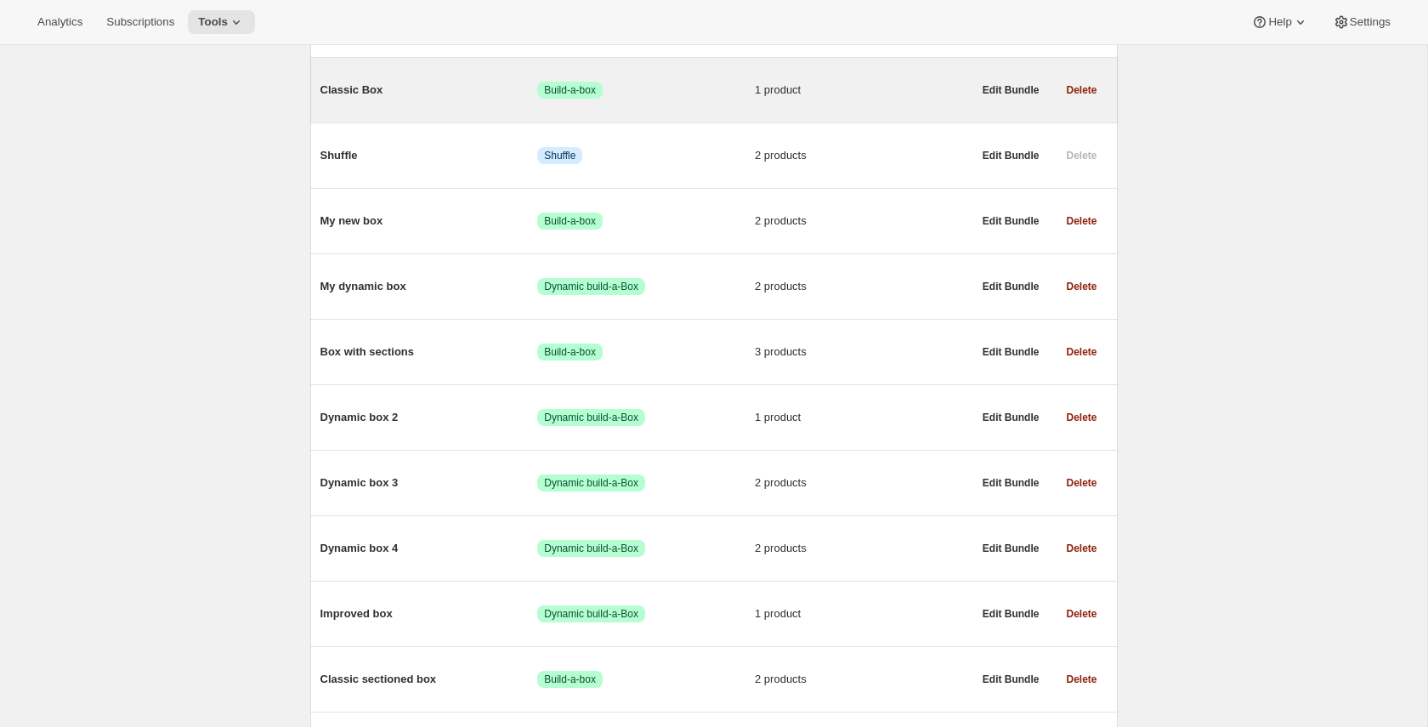
scroll to position [490, 0]
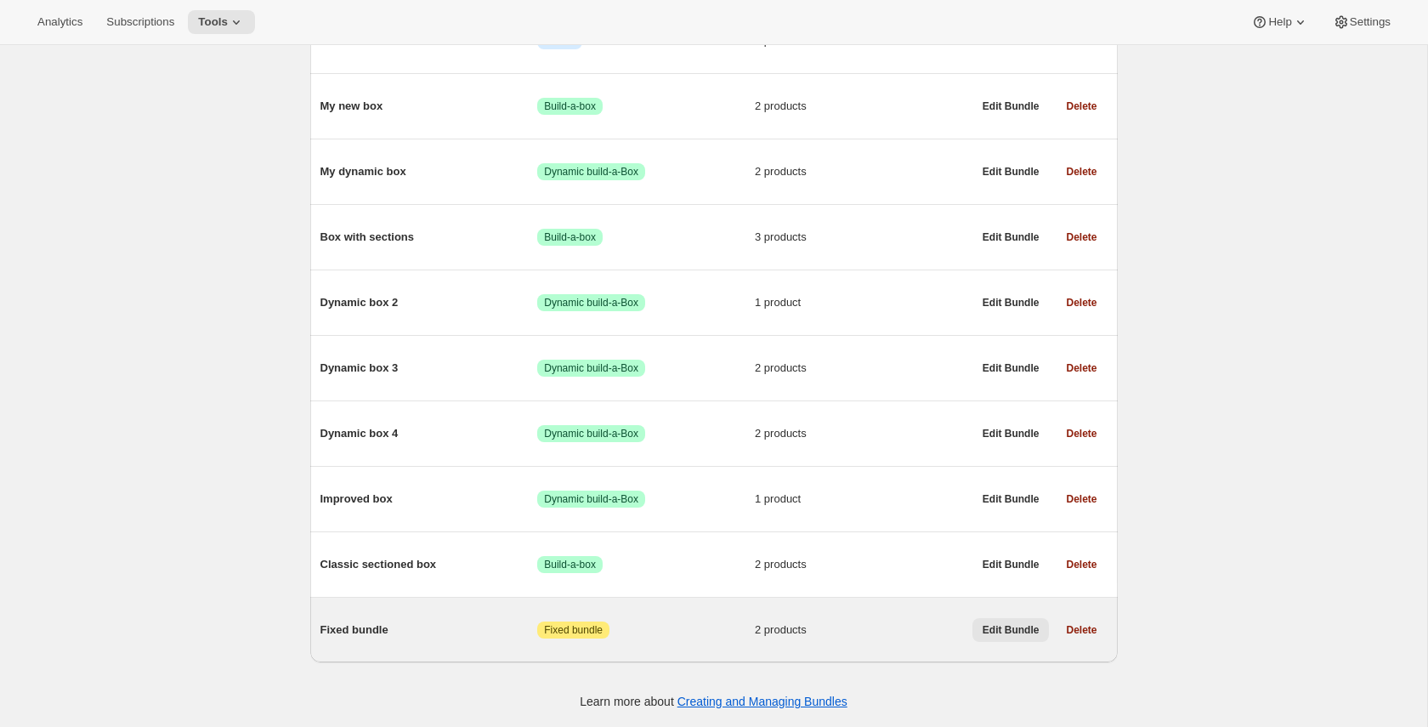
click at [999, 632] on span "Edit Bundle" at bounding box center [1011, 630] width 57 height 14
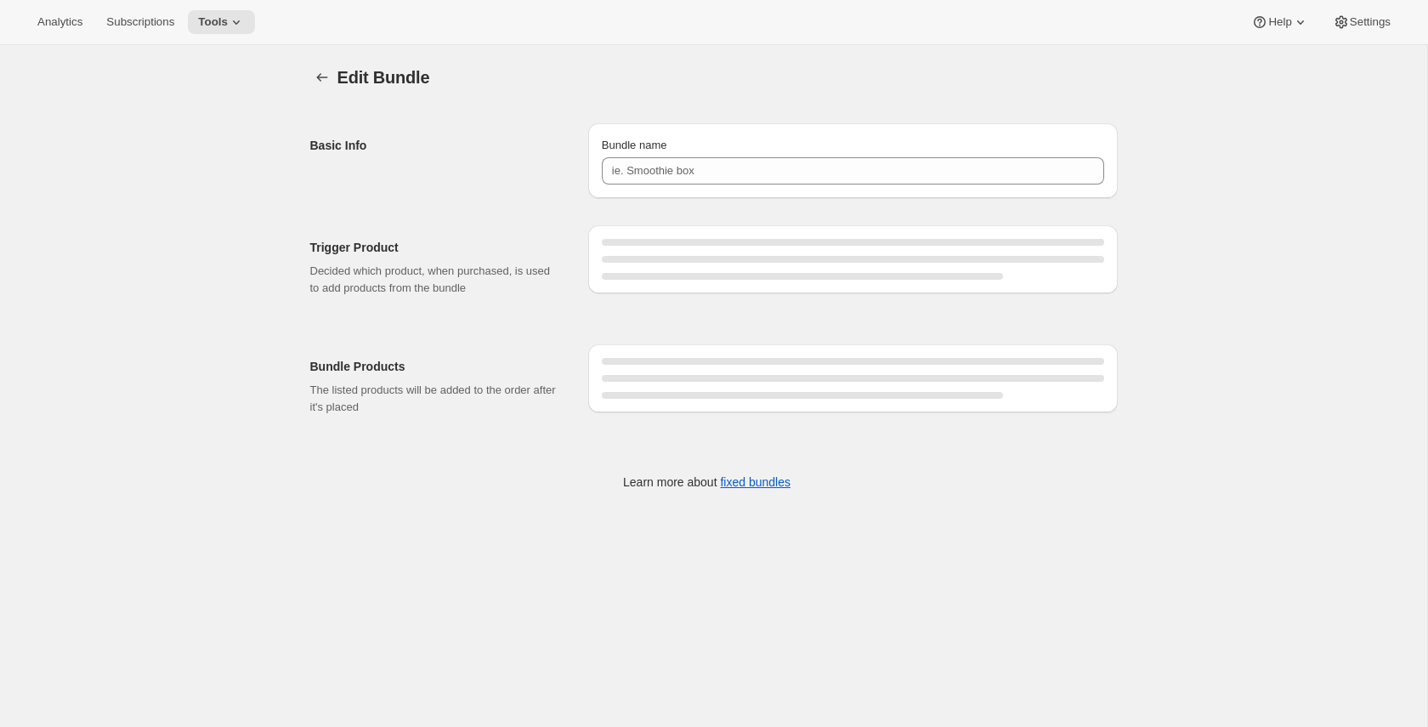
type input "Fixed bundle"
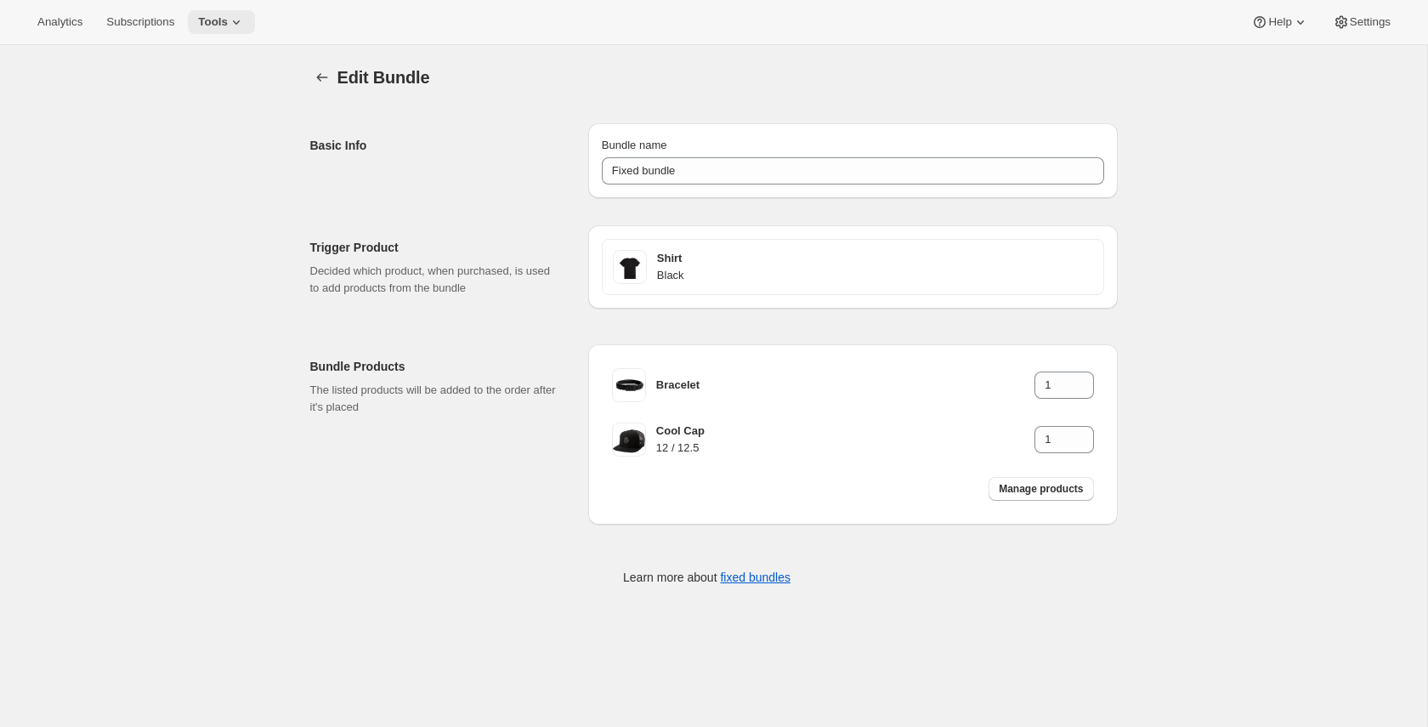
click at [239, 25] on icon at bounding box center [236, 22] width 17 height 17
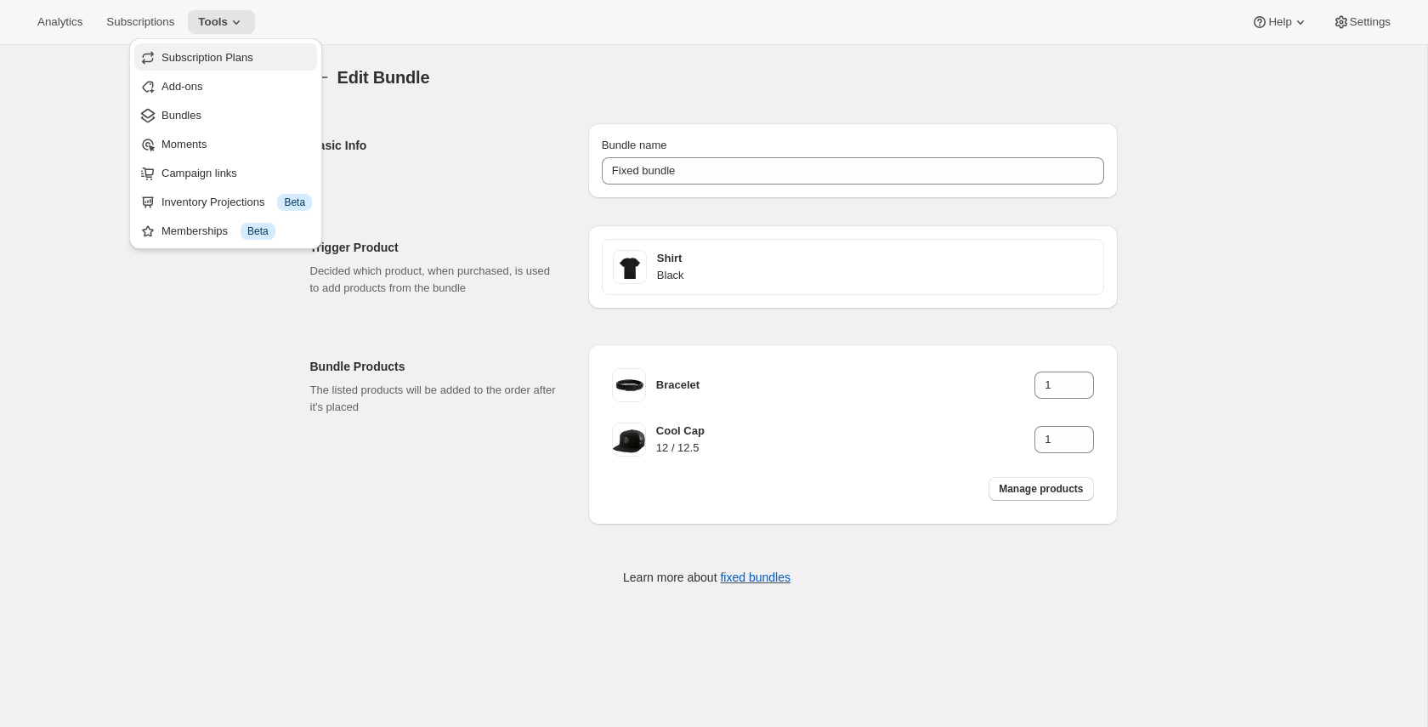
click at [235, 47] on button "Subscription Plans" at bounding box center [225, 56] width 183 height 27
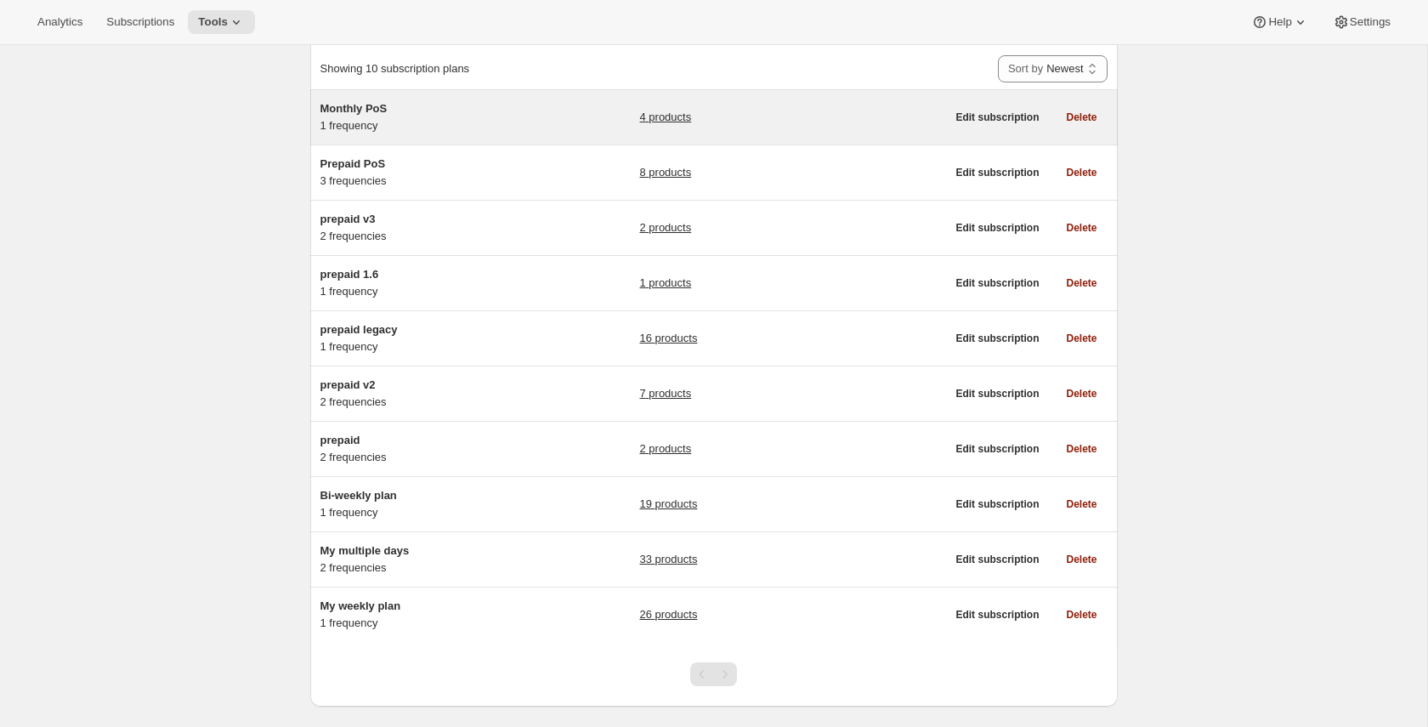
scroll to position [137, 0]
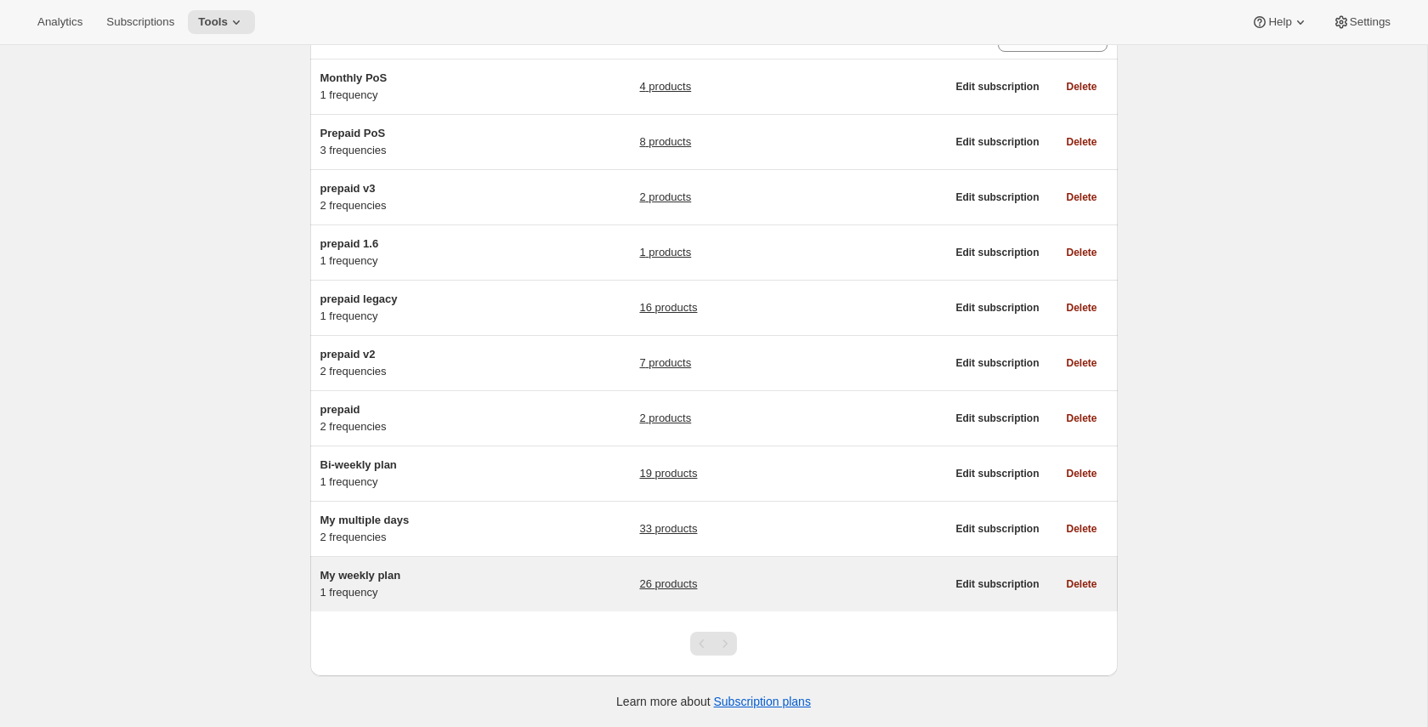
click at [834, 592] on div "26 products" at bounding box center [792, 584] width 306 height 34
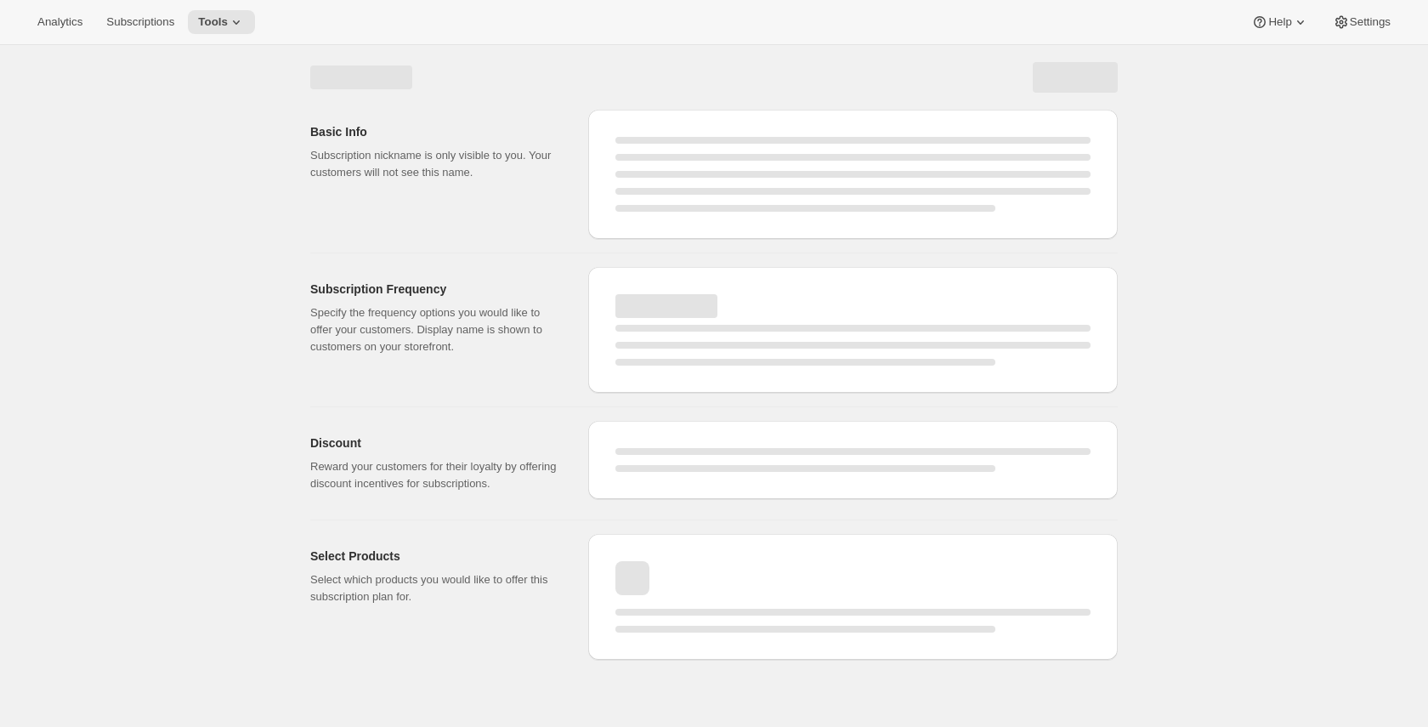
select select "WEEK"
select select "MONTH"
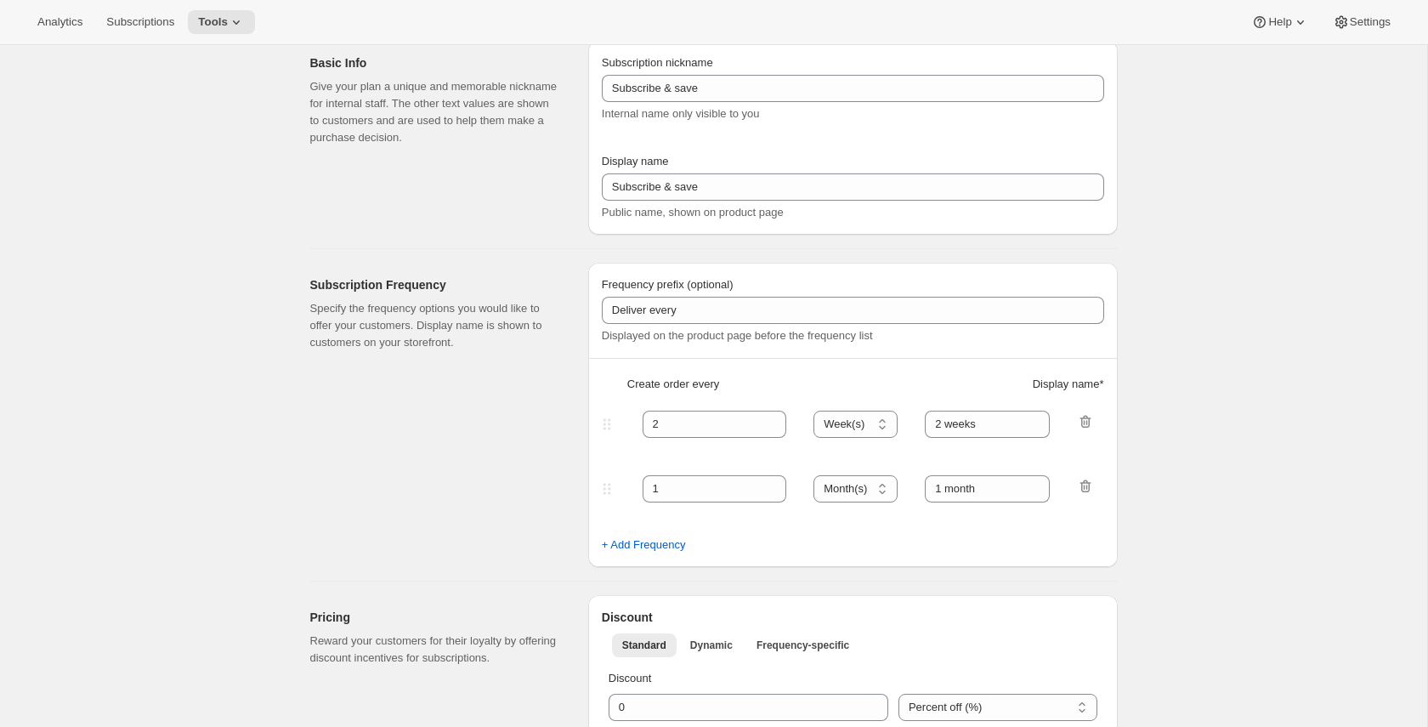
type input "My weekly plan"
type input "1"
type input "1 week"
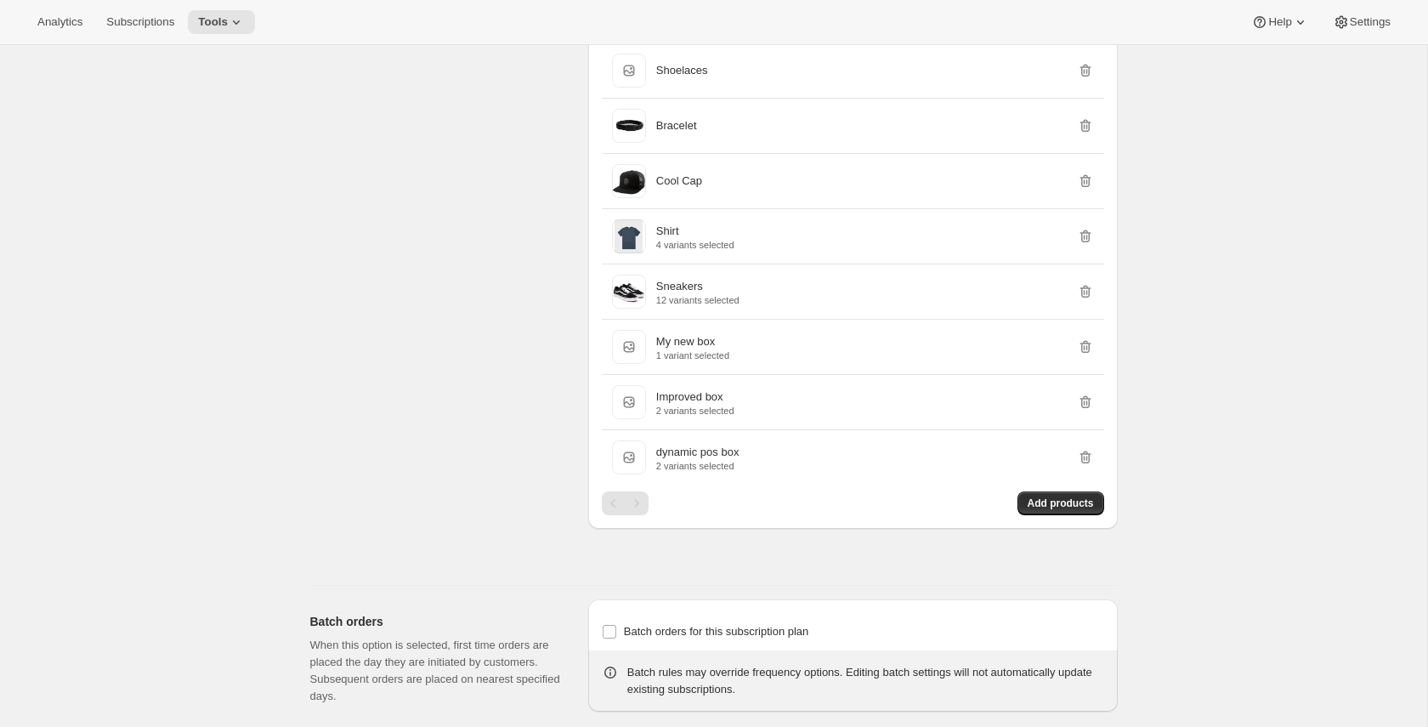
scroll to position [1072, 0]
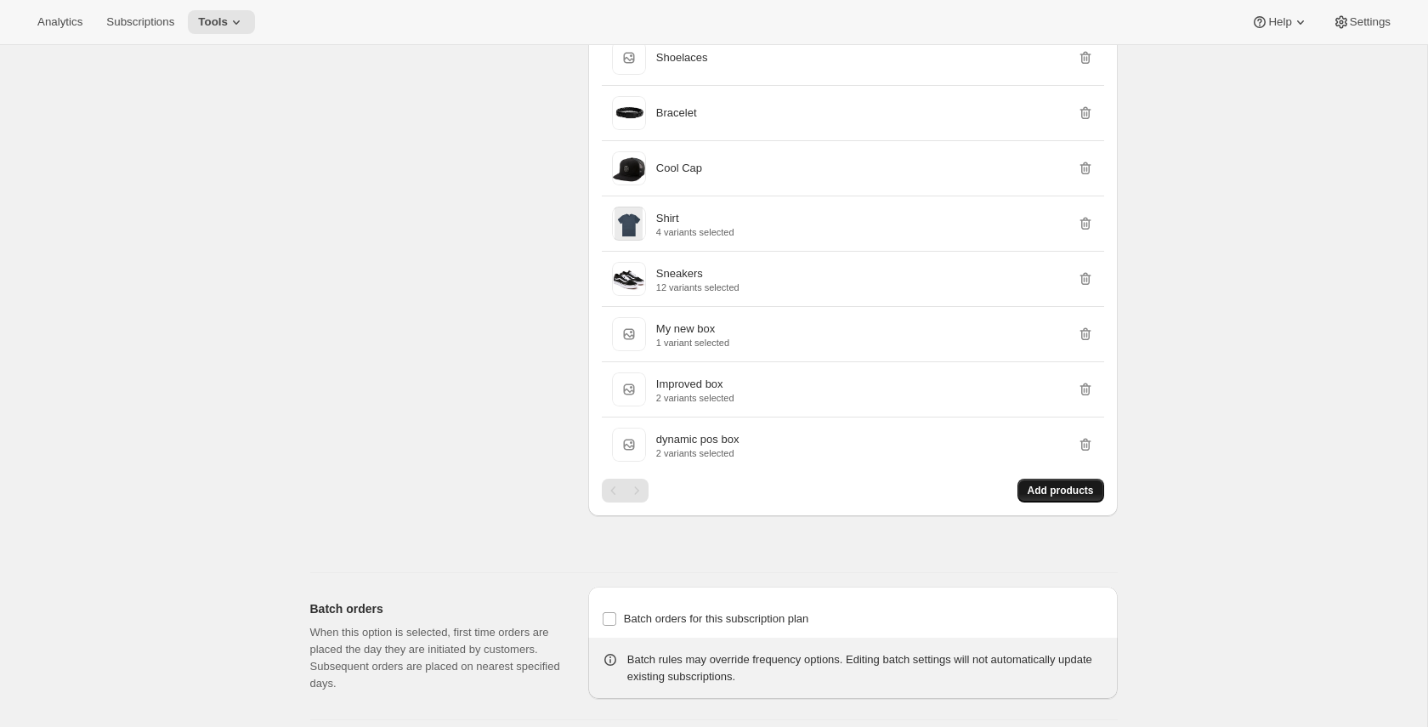
click at [1041, 497] on span "Add products" at bounding box center [1061, 491] width 66 height 14
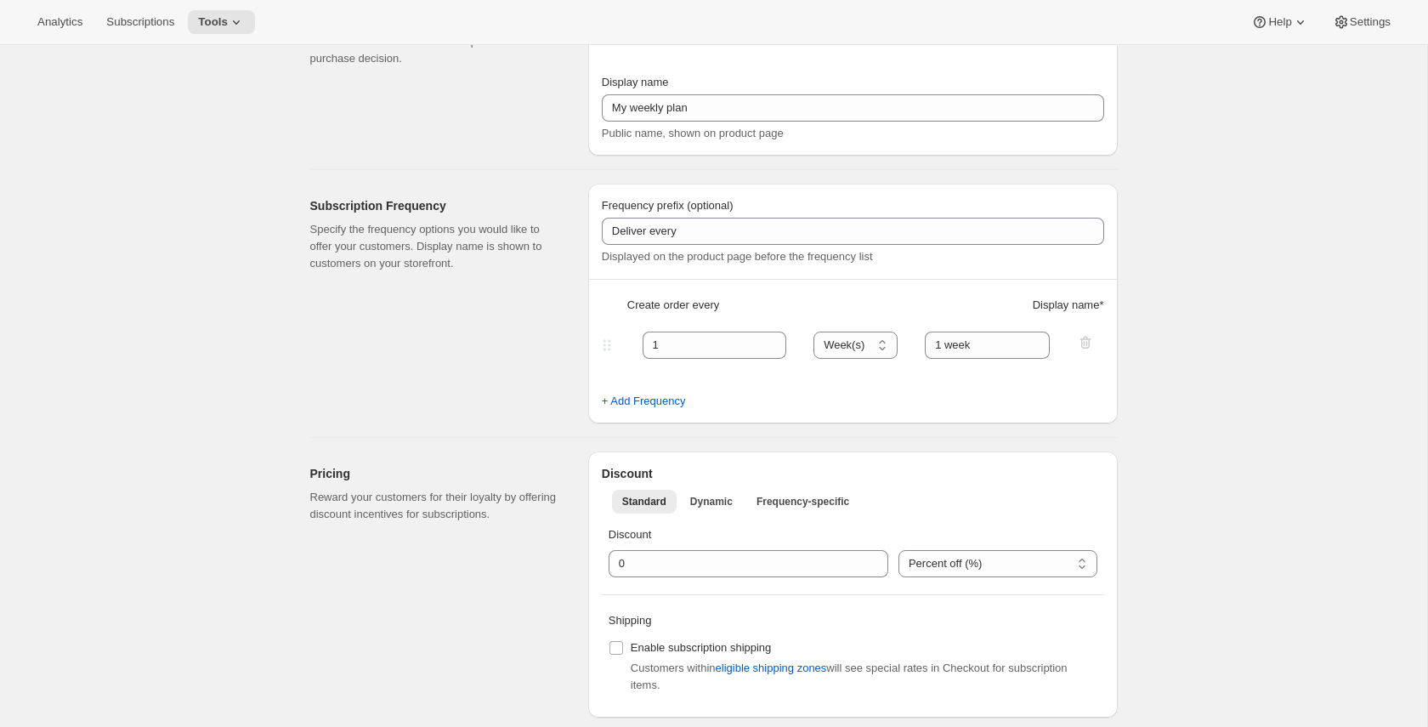
scroll to position [0, 0]
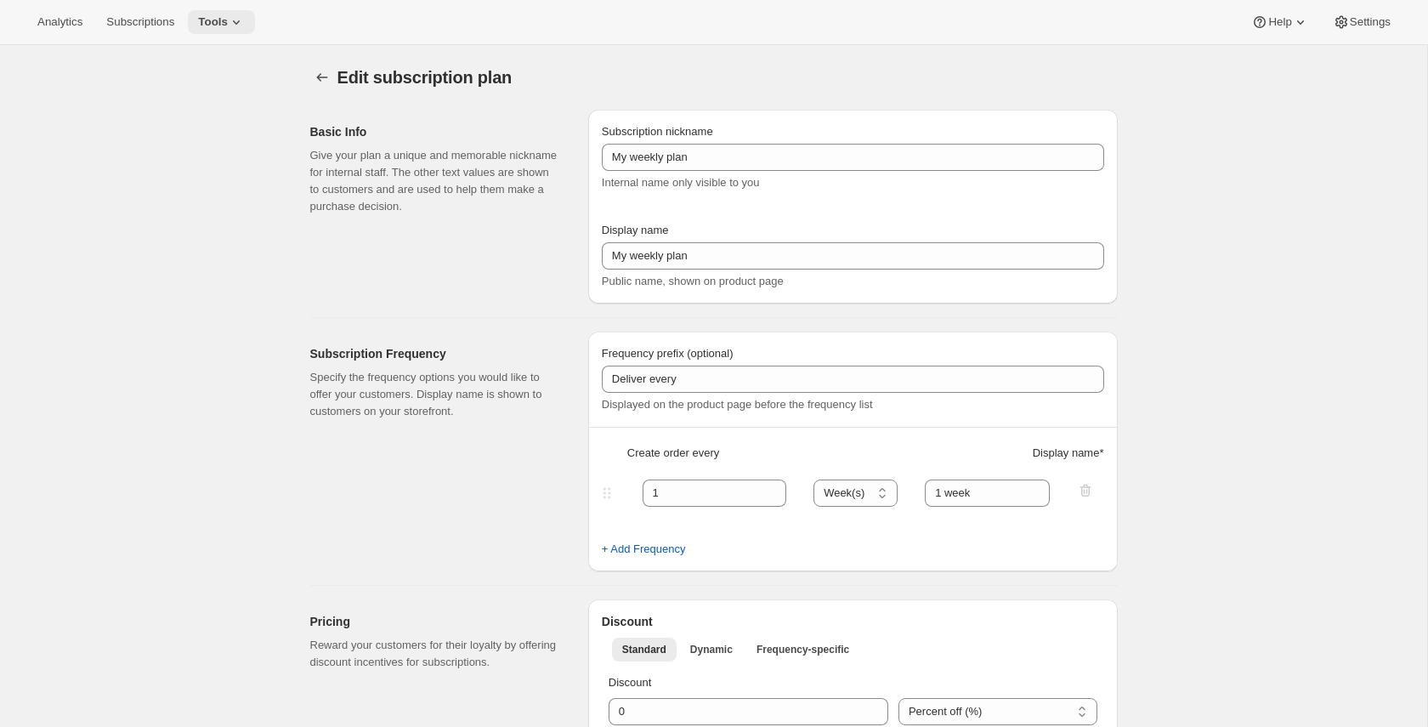
click at [218, 26] on span "Tools" at bounding box center [213, 22] width 30 height 14
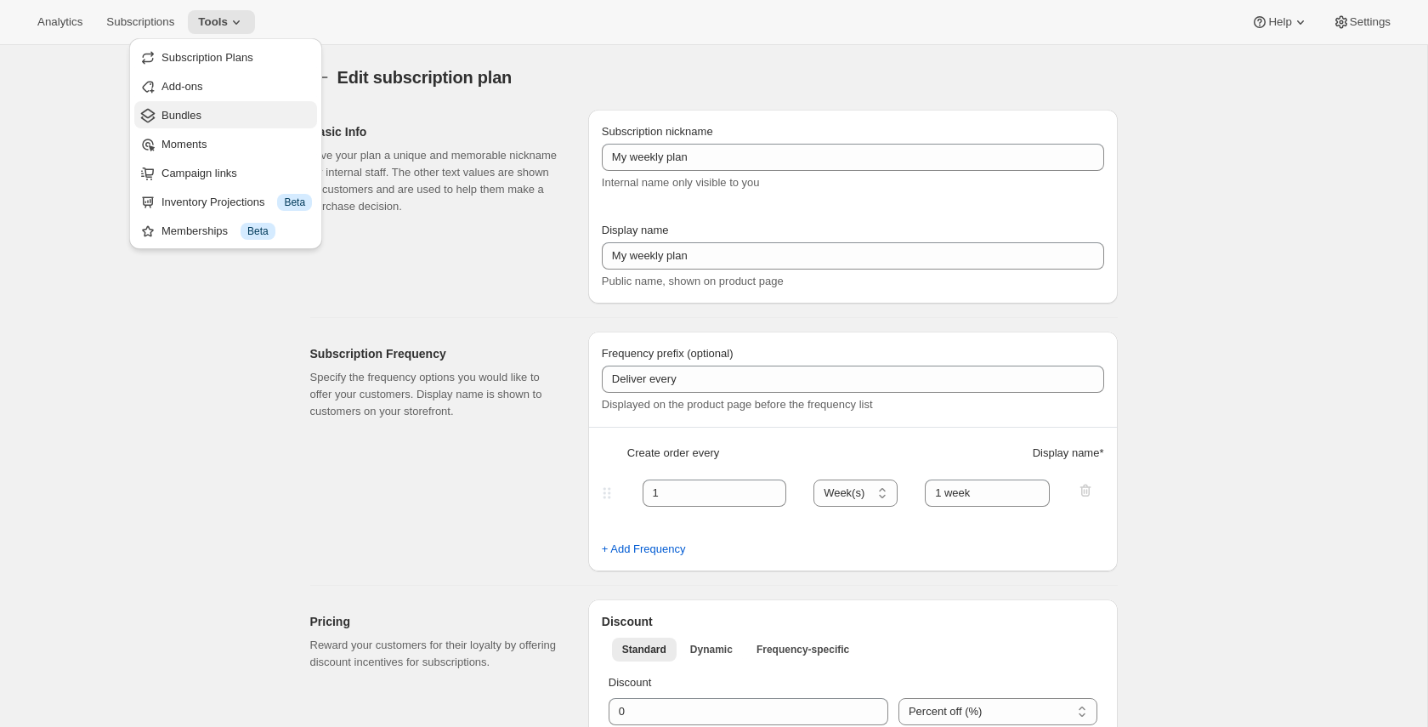
click at [203, 107] on span "Bundles" at bounding box center [236, 115] width 150 height 17
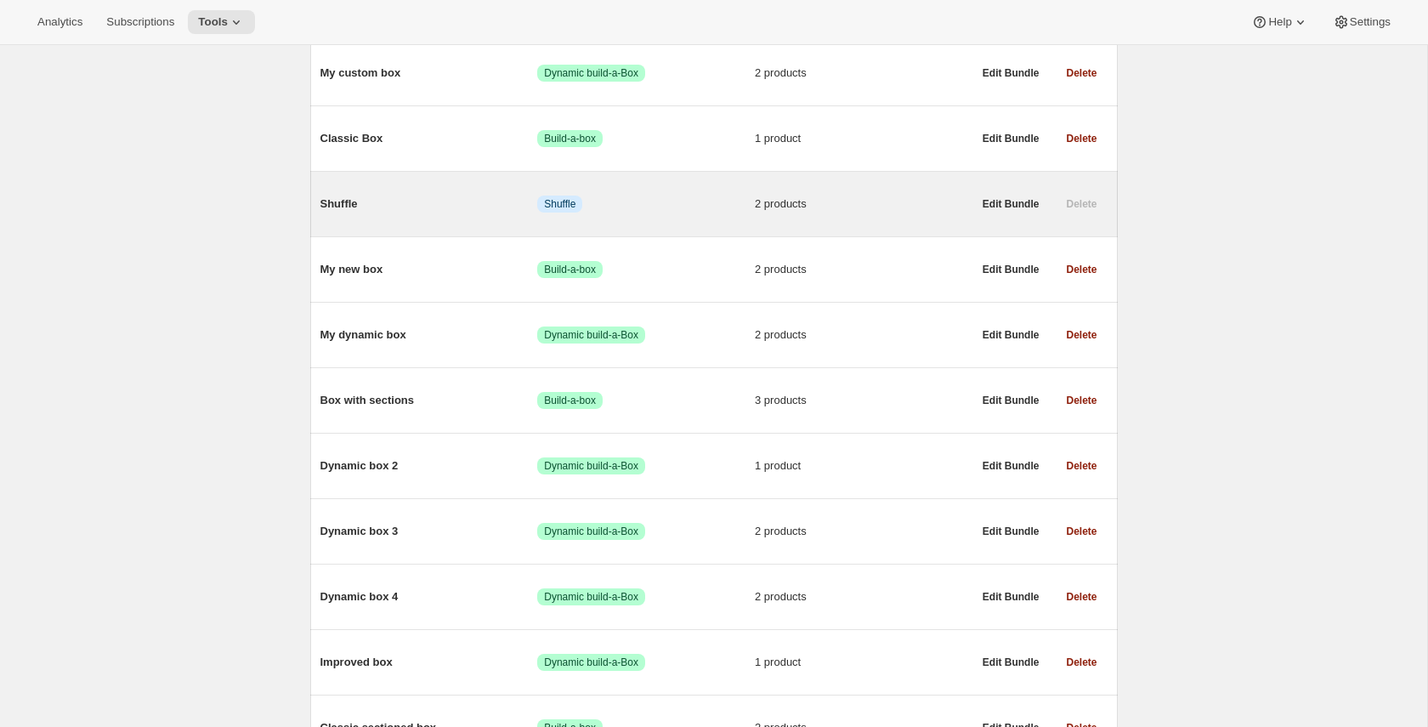
scroll to position [490, 0]
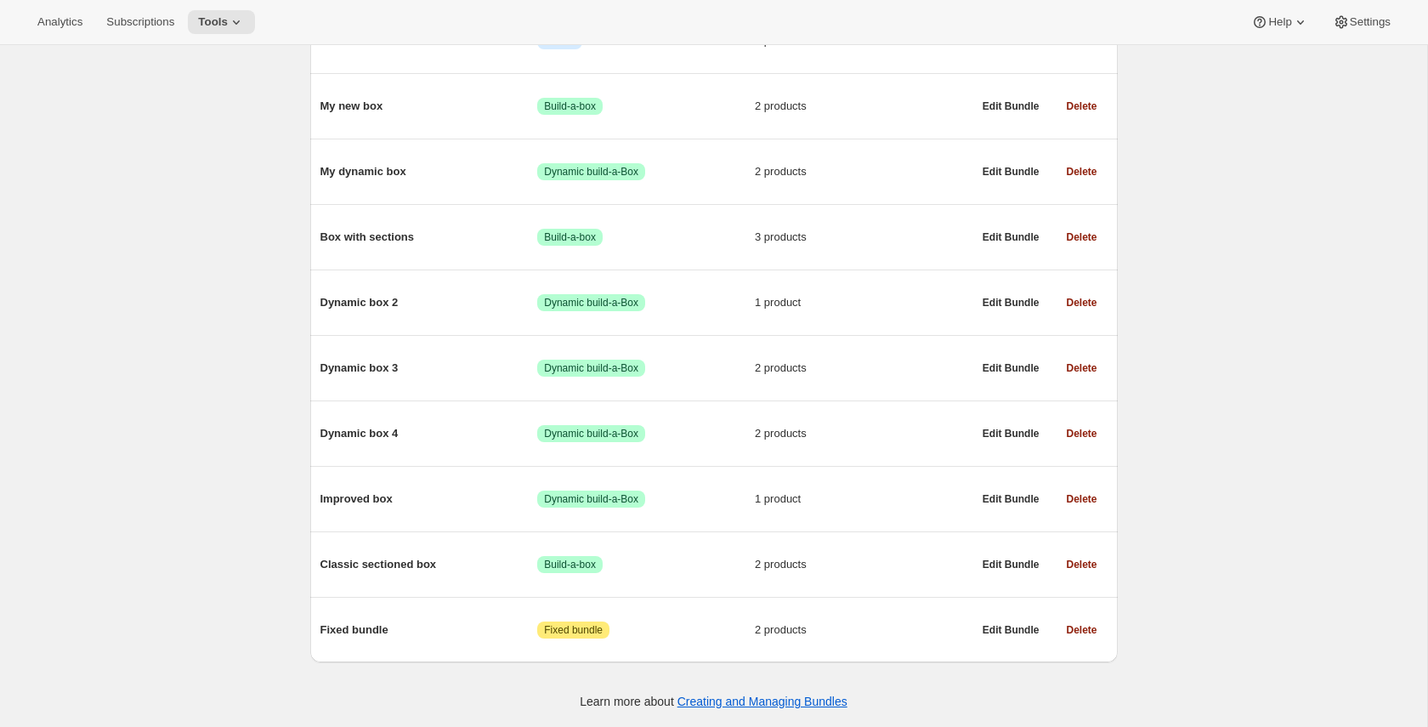
click at [263, 276] on div "Bundles. This page is ready Bundles Create All time Revenue €935.23 Orders 80 A…" at bounding box center [713, 146] width 1427 height 1161
